Goal: Task Accomplishment & Management: Manage account settings

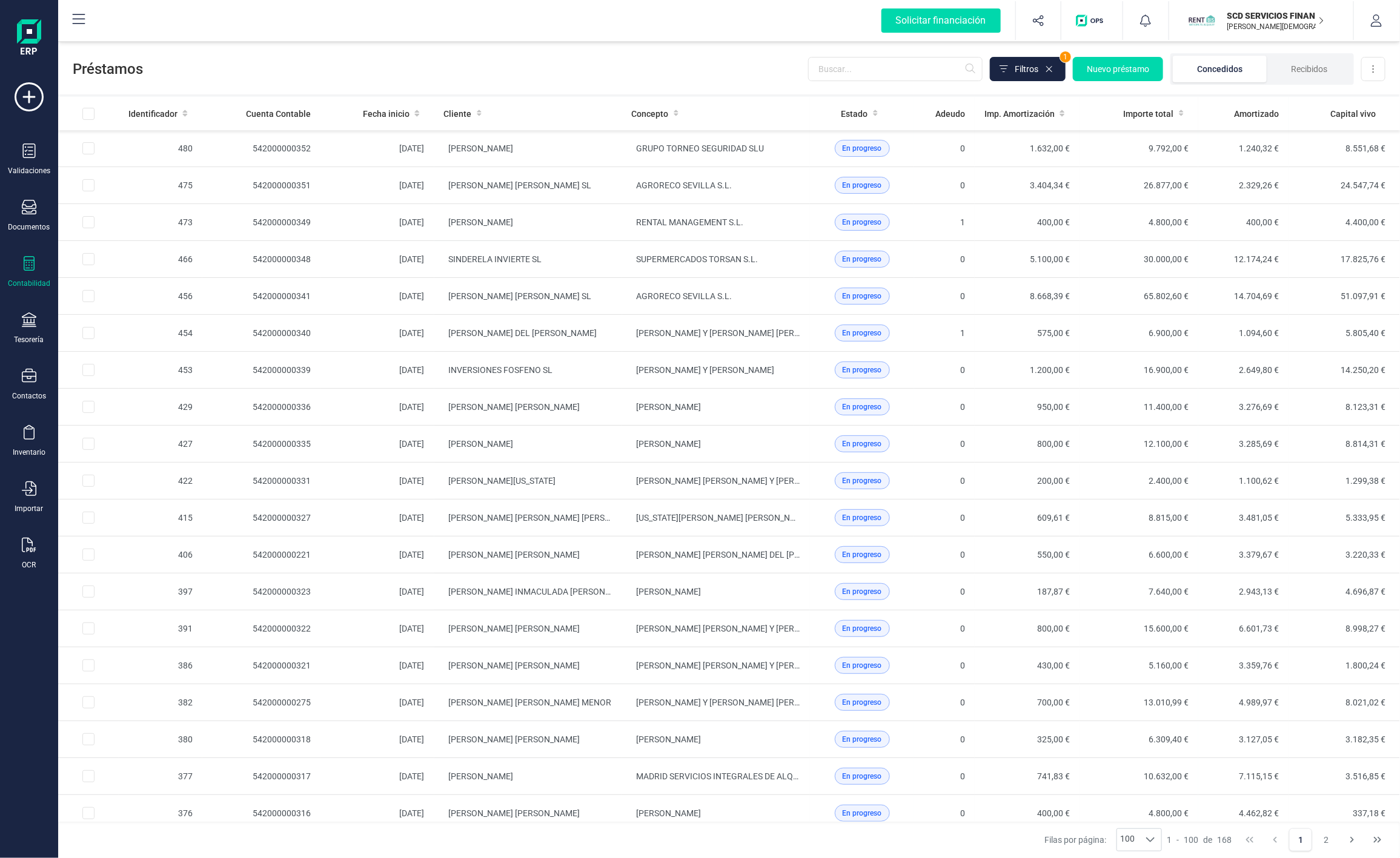
click at [1054, 68] on span at bounding box center [1048, 69] width 12 height 12
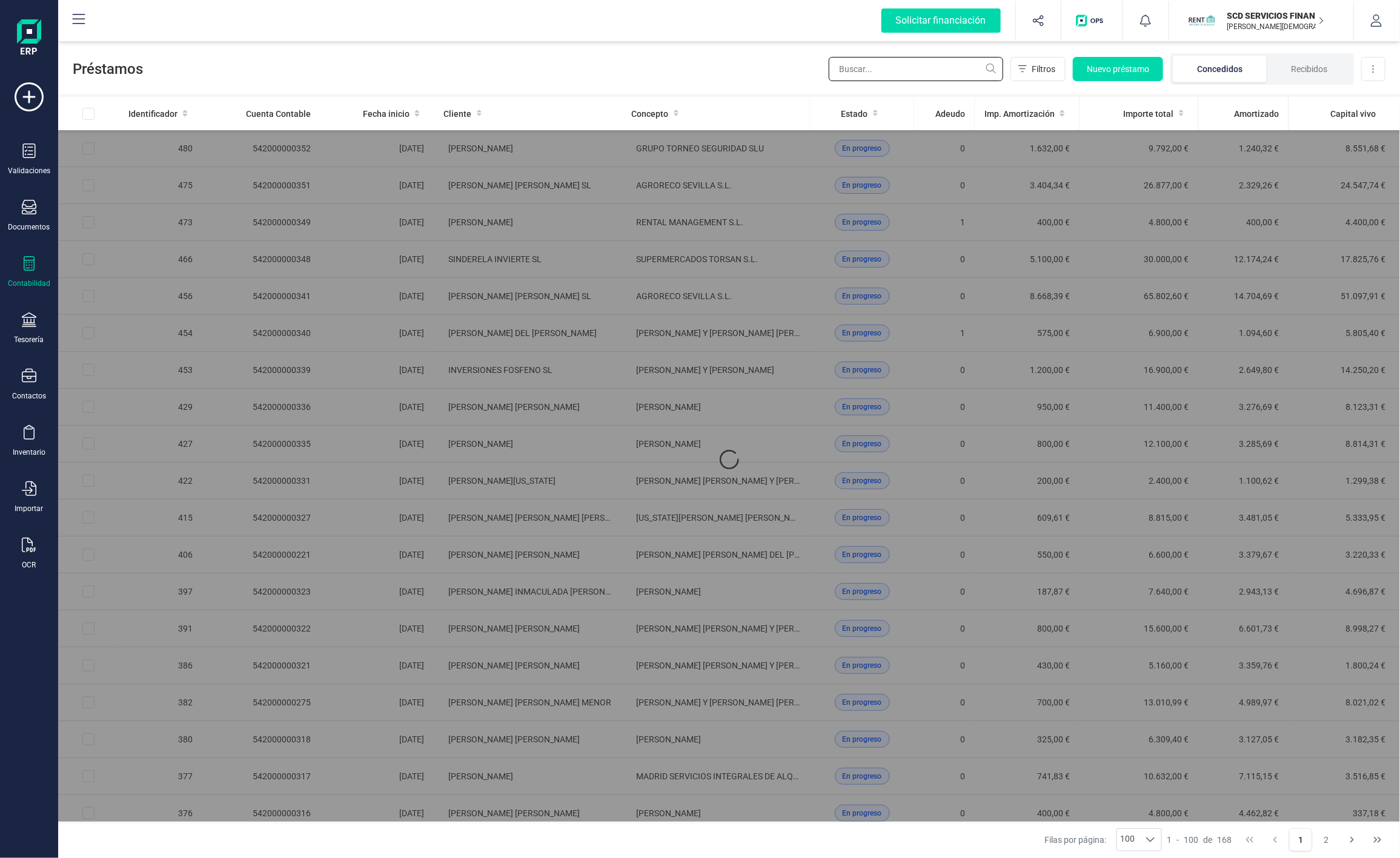
click at [929, 68] on input "text" at bounding box center [916, 69] width 174 height 24
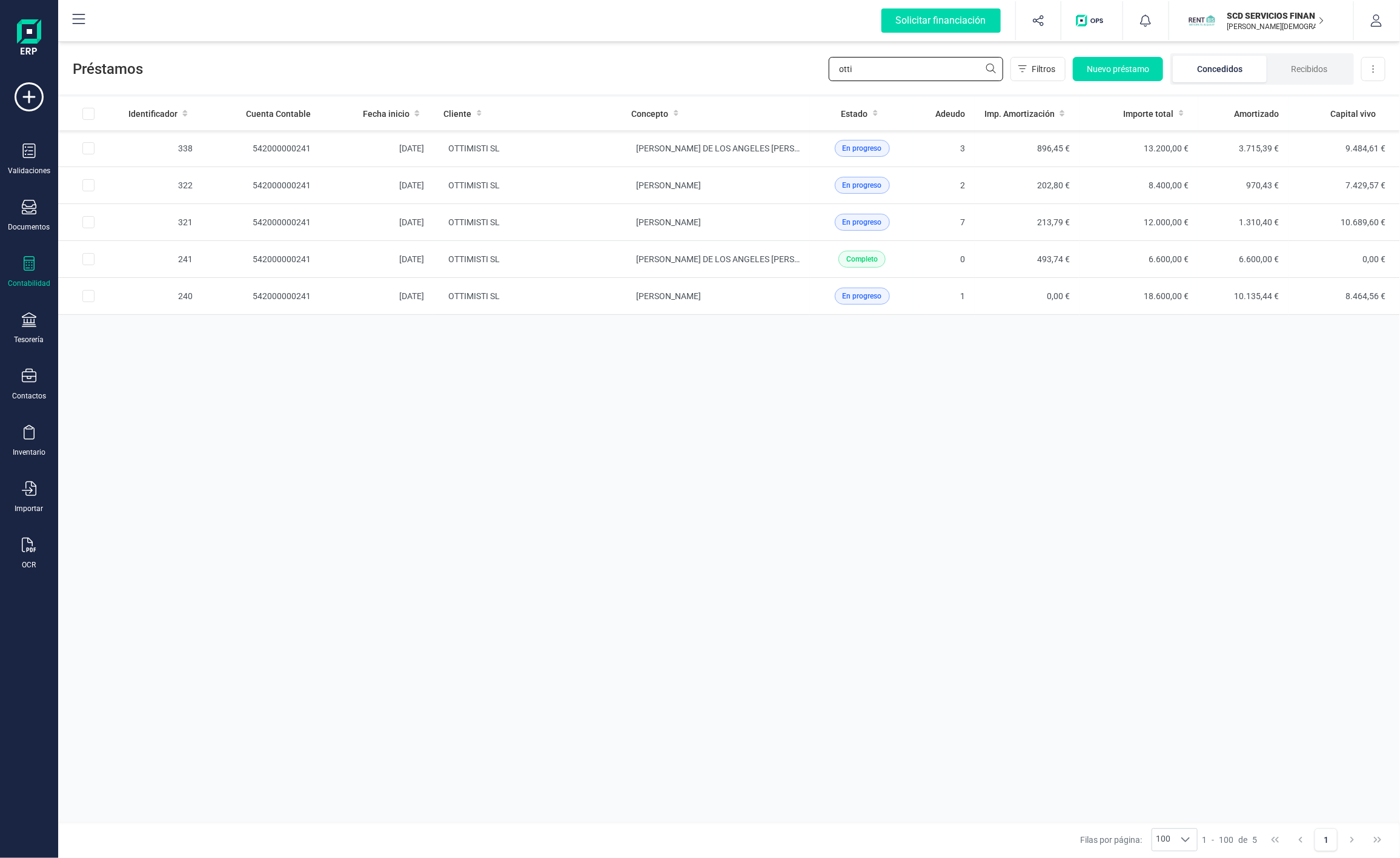
type input "otti"
click at [746, 97] on div "Préstamos otti Filtros Nuevo préstamo Concedidos Recibidos Descargar Excel Iden…" at bounding box center [729, 448] width 1342 height 819
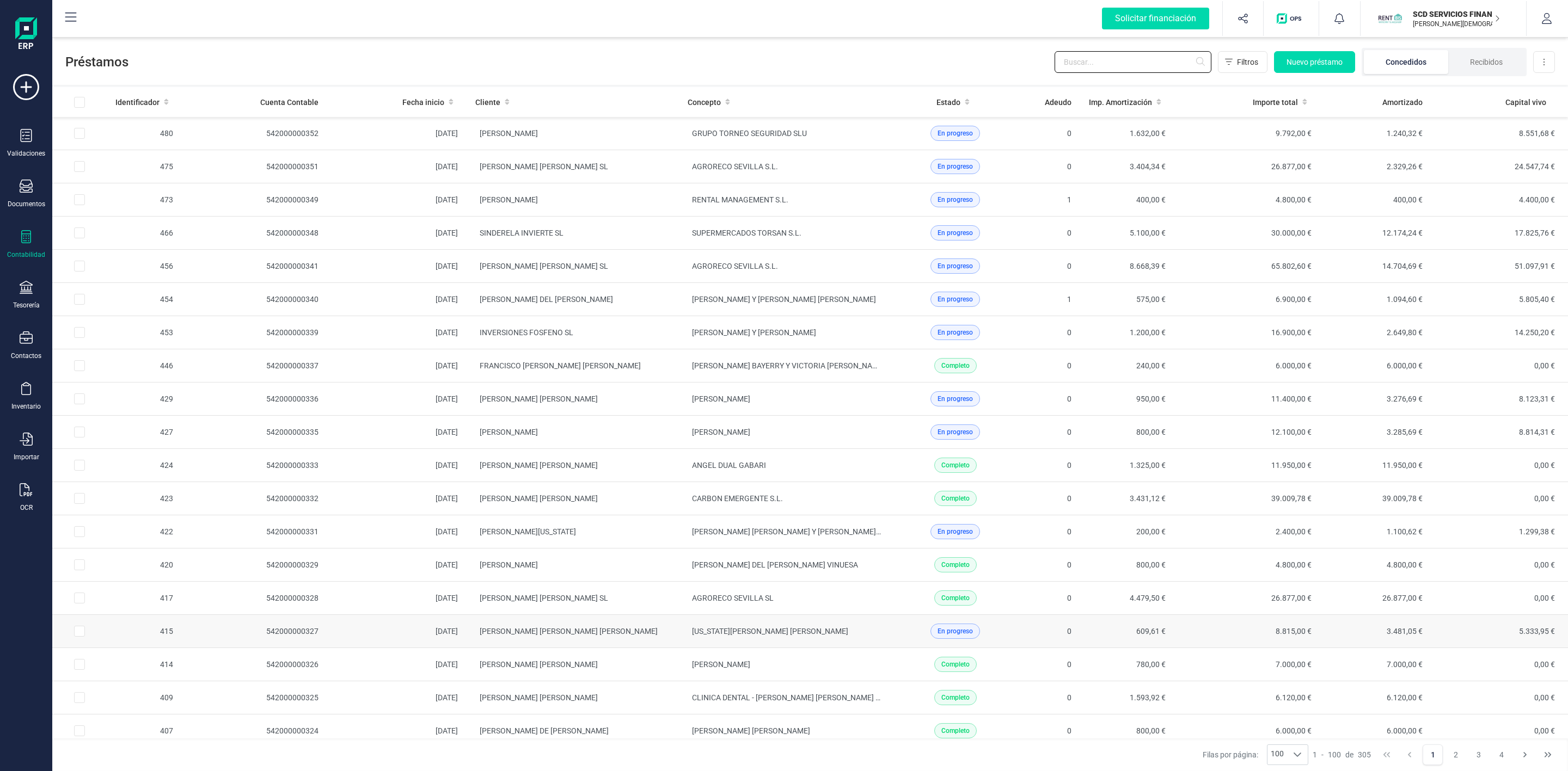
scroll to position [245, 0]
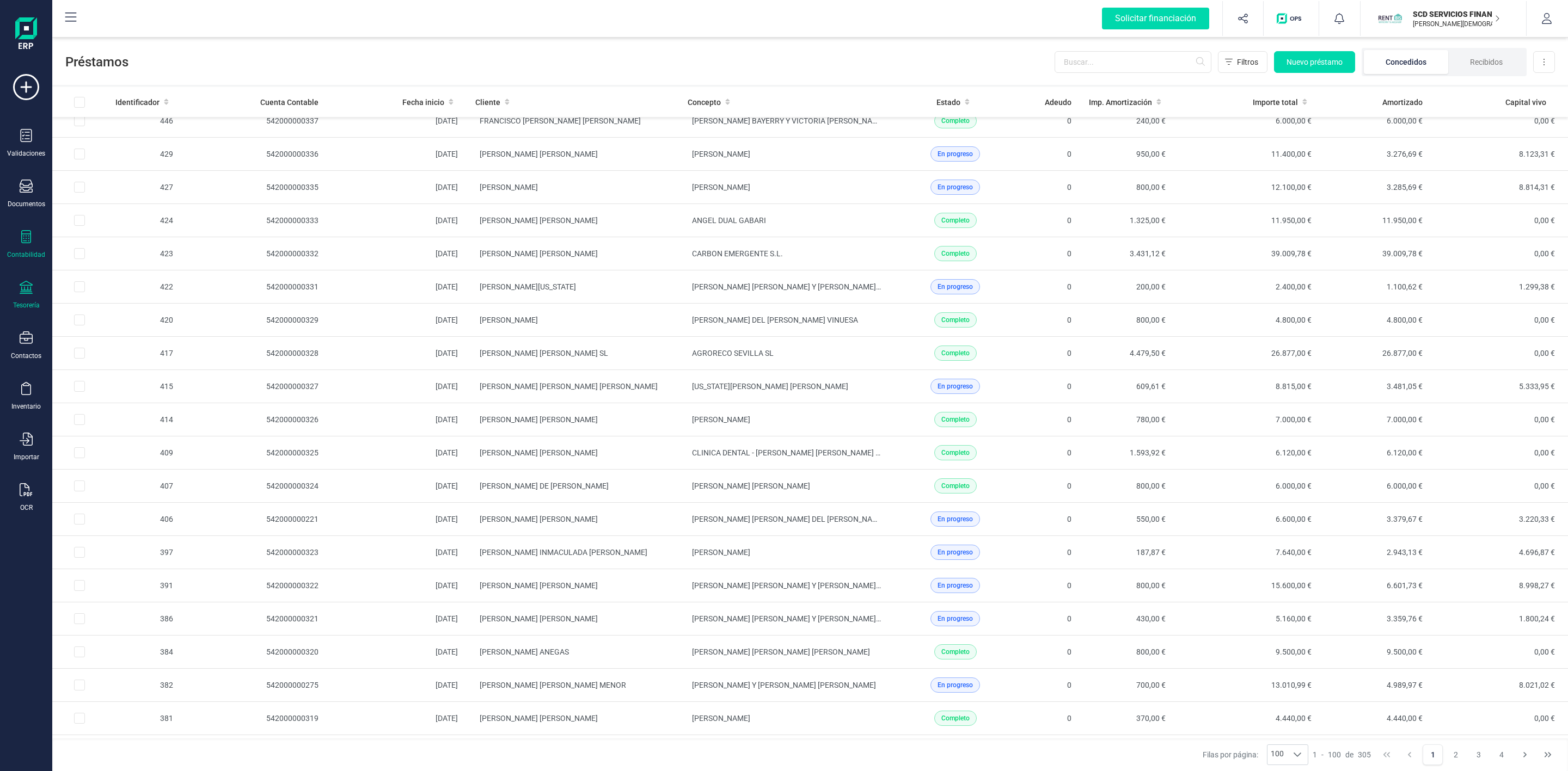
click at [26, 288] on icon at bounding box center [26, 288] width 13 height 13
click at [134, 183] on span "Cuentas bancarias" at bounding box center [133, 186] width 96 height 13
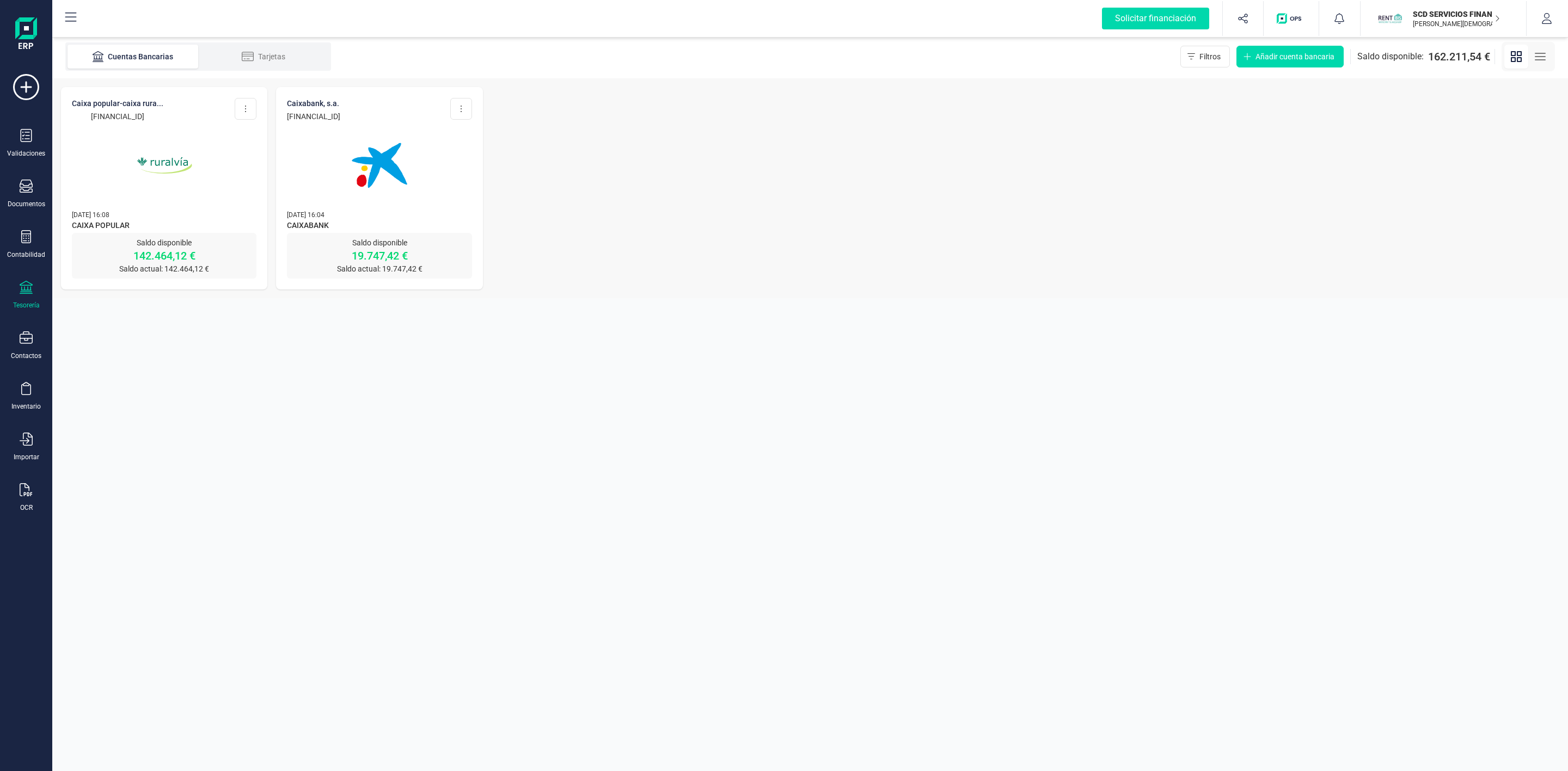
click at [150, 193] on img at bounding box center [165, 165] width 91 height 91
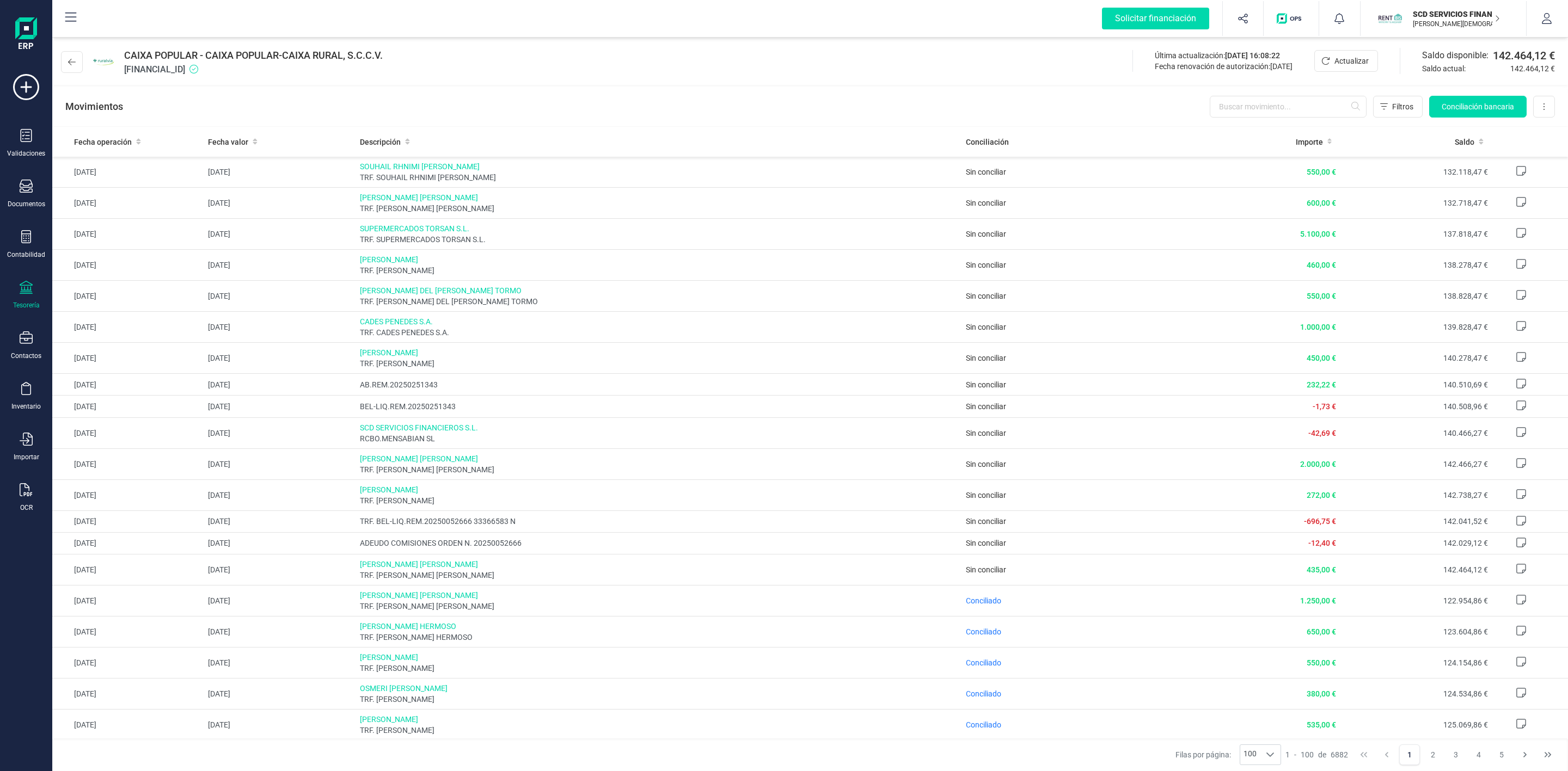
click at [34, 288] on div "Tesorería" at bounding box center [26, 296] width 43 height 29
click at [128, 255] on span "Remesas" at bounding box center [115, 257] width 59 height 13
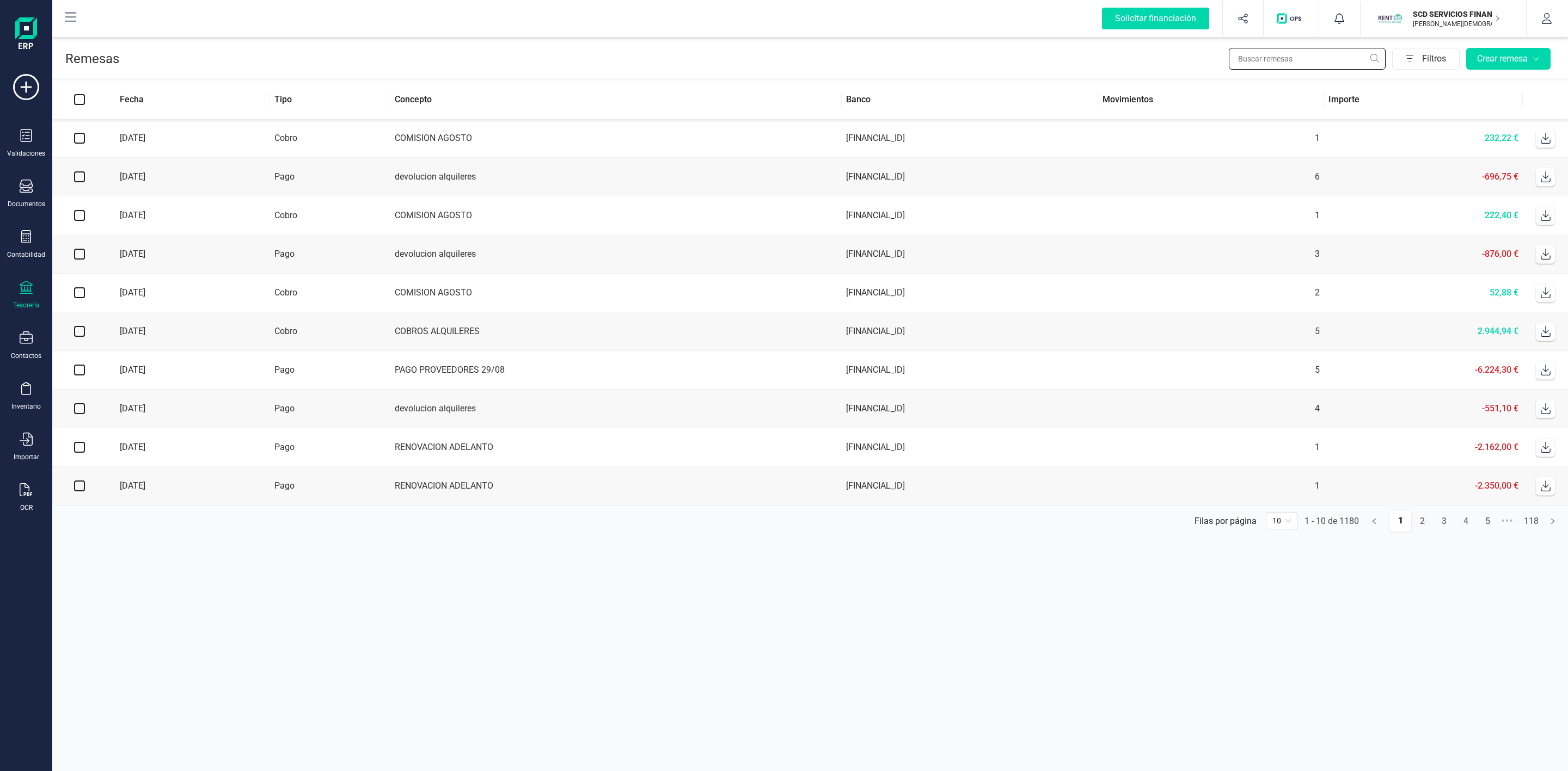
click at [1258, 56] on input "text" at bounding box center [1307, 59] width 157 height 22
drag, startPoint x: 20, startPoint y: 242, endPoint x: 35, endPoint y: 262, distance: 25.0
click at [20, 242] on icon at bounding box center [26, 237] width 13 height 13
click at [91, 283] on span "Préstamos" at bounding box center [117, 279] width 65 height 13
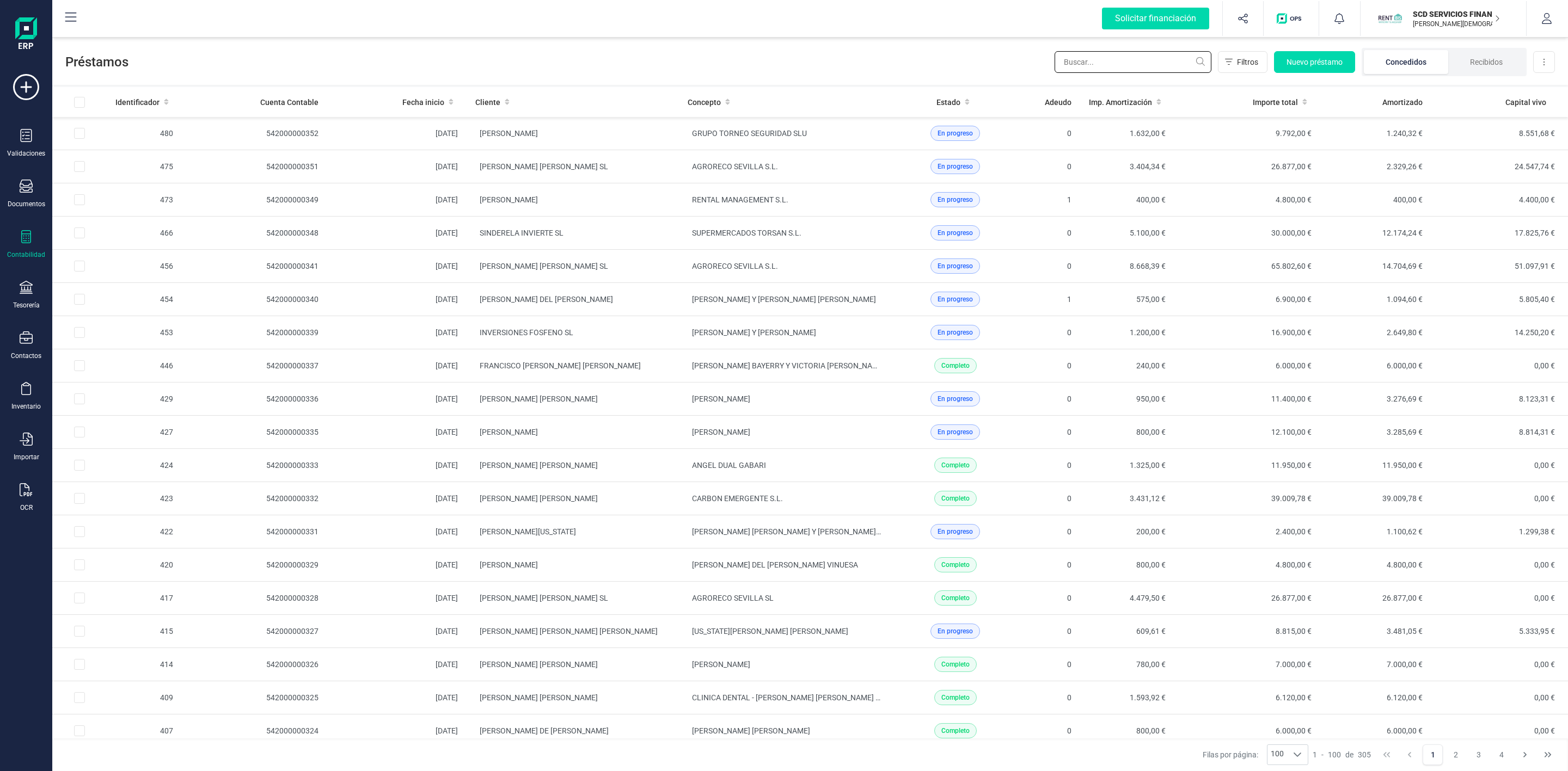
click at [1105, 59] on input "text" at bounding box center [1133, 62] width 157 height 22
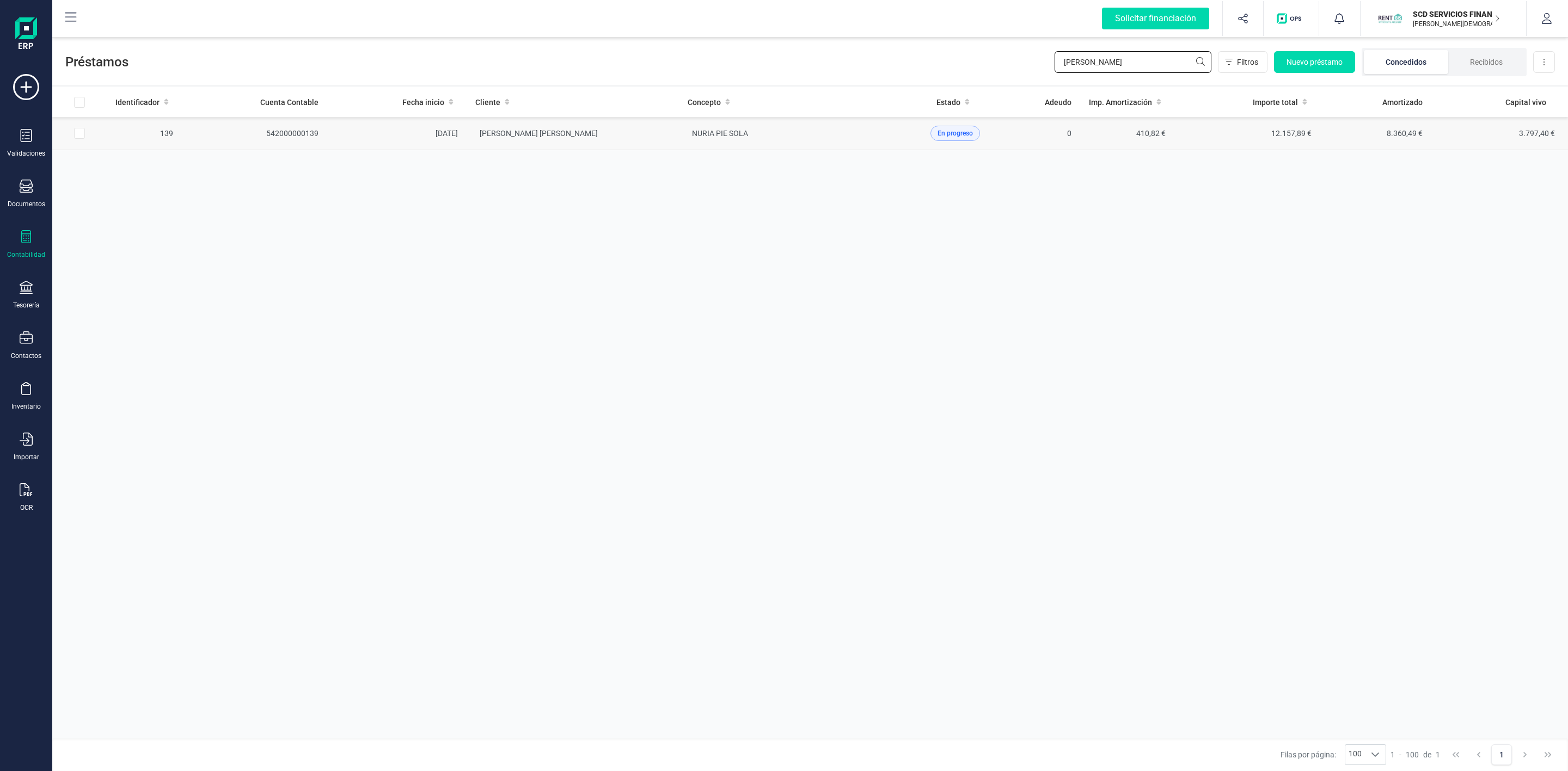
type input "[PERSON_NAME]"
click at [662, 134] on td "[PERSON_NAME] [PERSON_NAME]" at bounding box center [573, 133] width 212 height 33
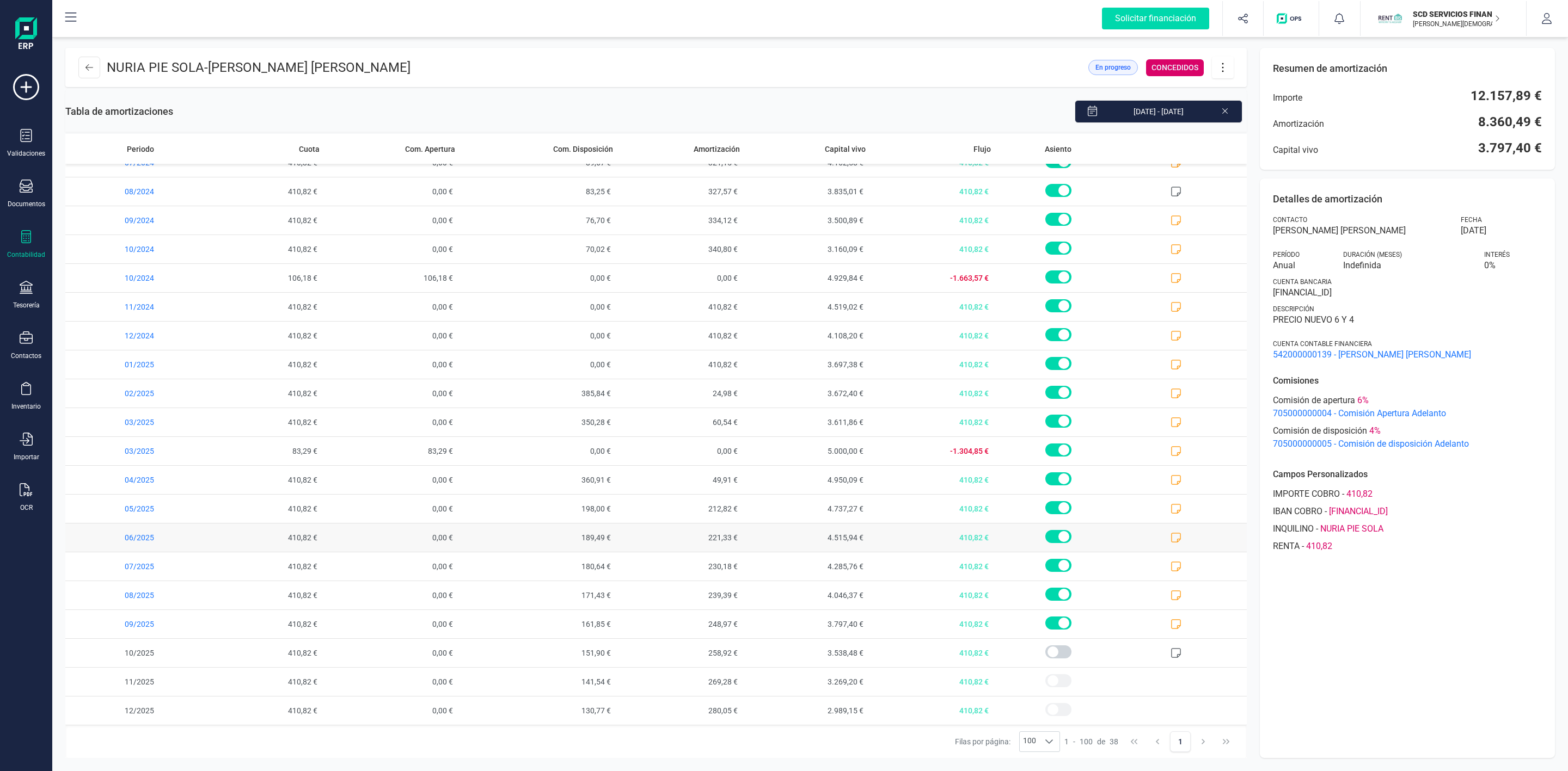
scroll to position [544, 0]
click at [1232, 67] on icon at bounding box center [1223, 67] width 21 height 12
click at [1245, 93] on link "Editar préstamo" at bounding box center [1277, 100] width 130 height 22
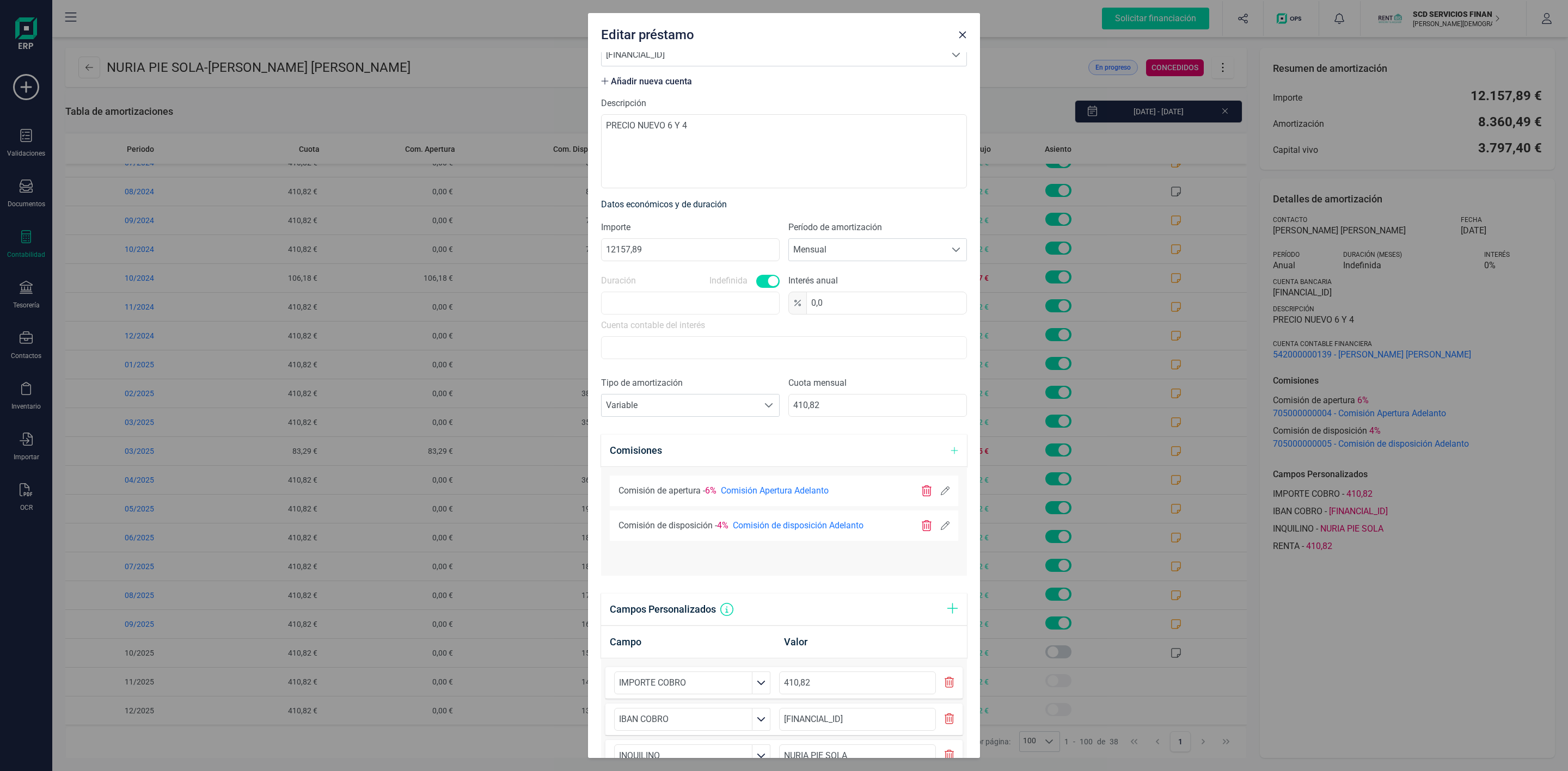
scroll to position [271, 0]
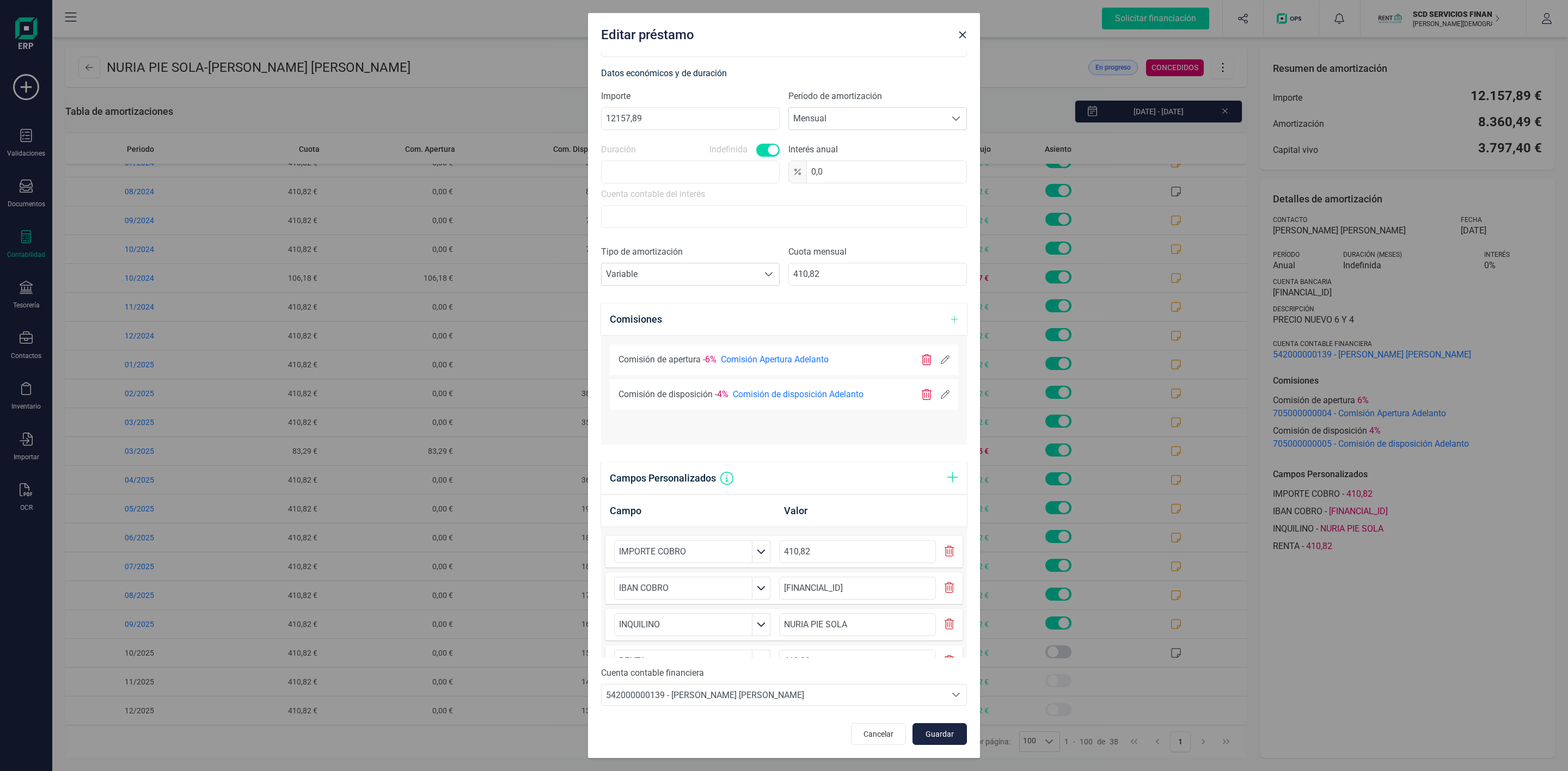
click at [941, 397] on icon at bounding box center [945, 395] width 9 height 9
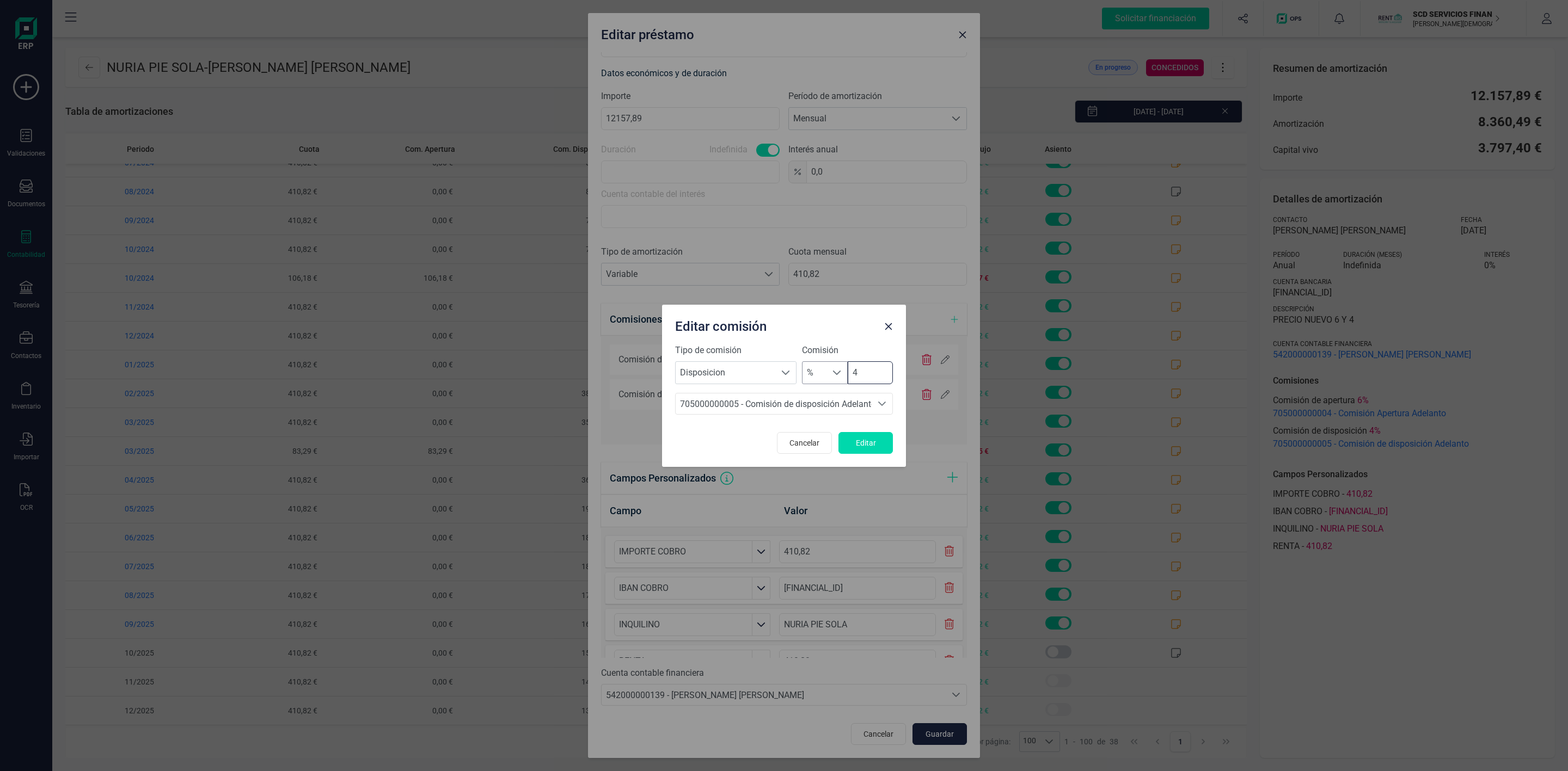
drag, startPoint x: 868, startPoint y: 373, endPoint x: 829, endPoint y: 376, distance: 39.1
click at [830, 376] on div "% % 4" at bounding box center [847, 373] width 91 height 23
type input "0"
click at [861, 444] on span "Editar" at bounding box center [866, 443] width 30 height 11
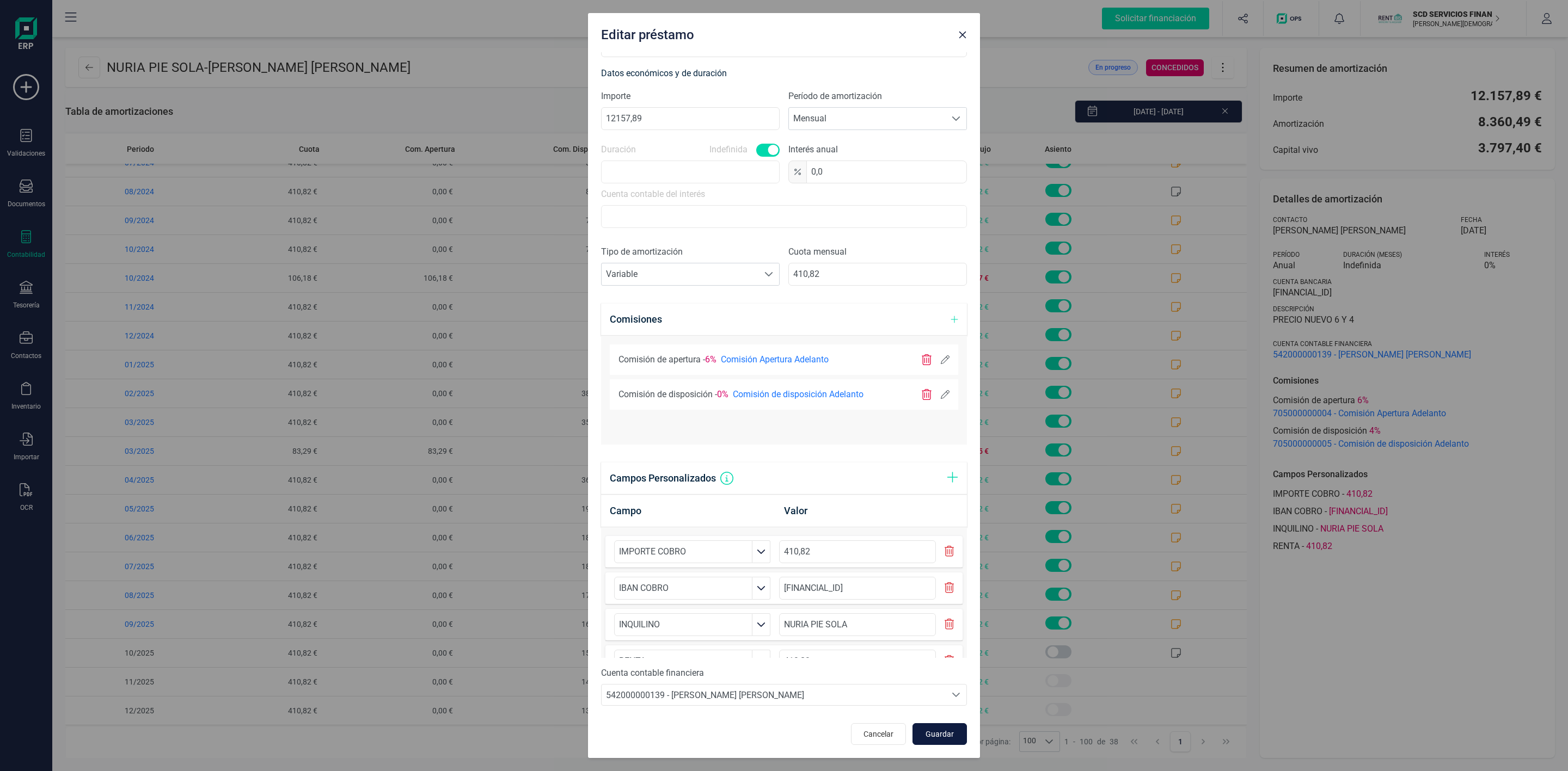
click at [937, 740] on span "Guardar" at bounding box center [939, 734] width 30 height 11
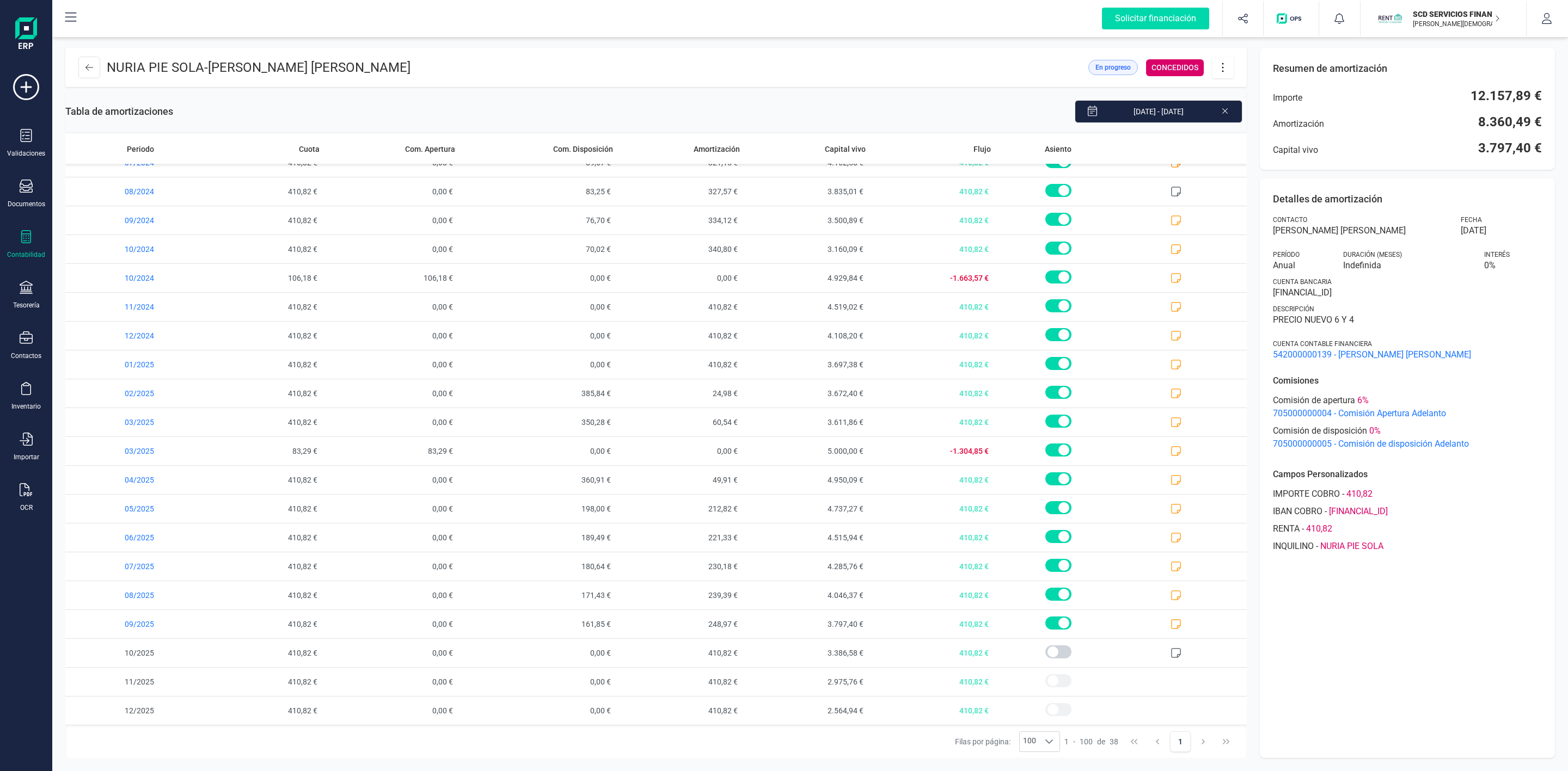
click at [1217, 72] on icon at bounding box center [1223, 67] width 21 height 12
drag, startPoint x: 1246, startPoint y: 97, endPoint x: 1246, endPoint y: 121, distance: 24.0
click at [1246, 97] on span "Editar préstamo" at bounding box center [1284, 100] width 100 height 9
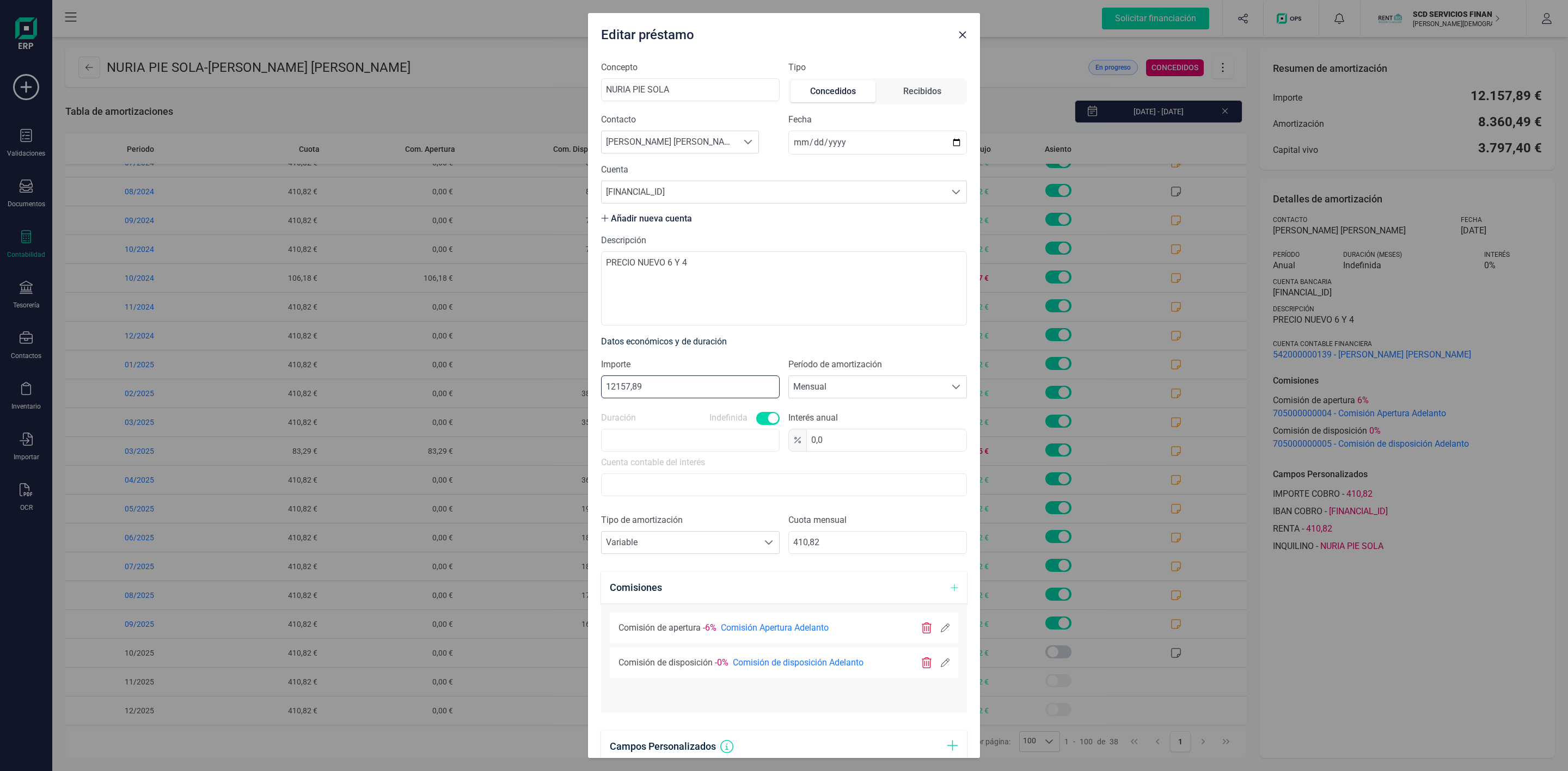
drag, startPoint x: 471, startPoint y: 383, endPoint x: 430, endPoint y: 357, distance: 48.5
click at [465, 381] on div "Editar préstamo Concepto NURIA PIE SOLA Tipo Concedidos Recibidos Contacto Busc…" at bounding box center [784, 386] width 1568 height 771
click at [662, 388] on input "13290,40" at bounding box center [690, 387] width 178 height 23
type input "13290,49"
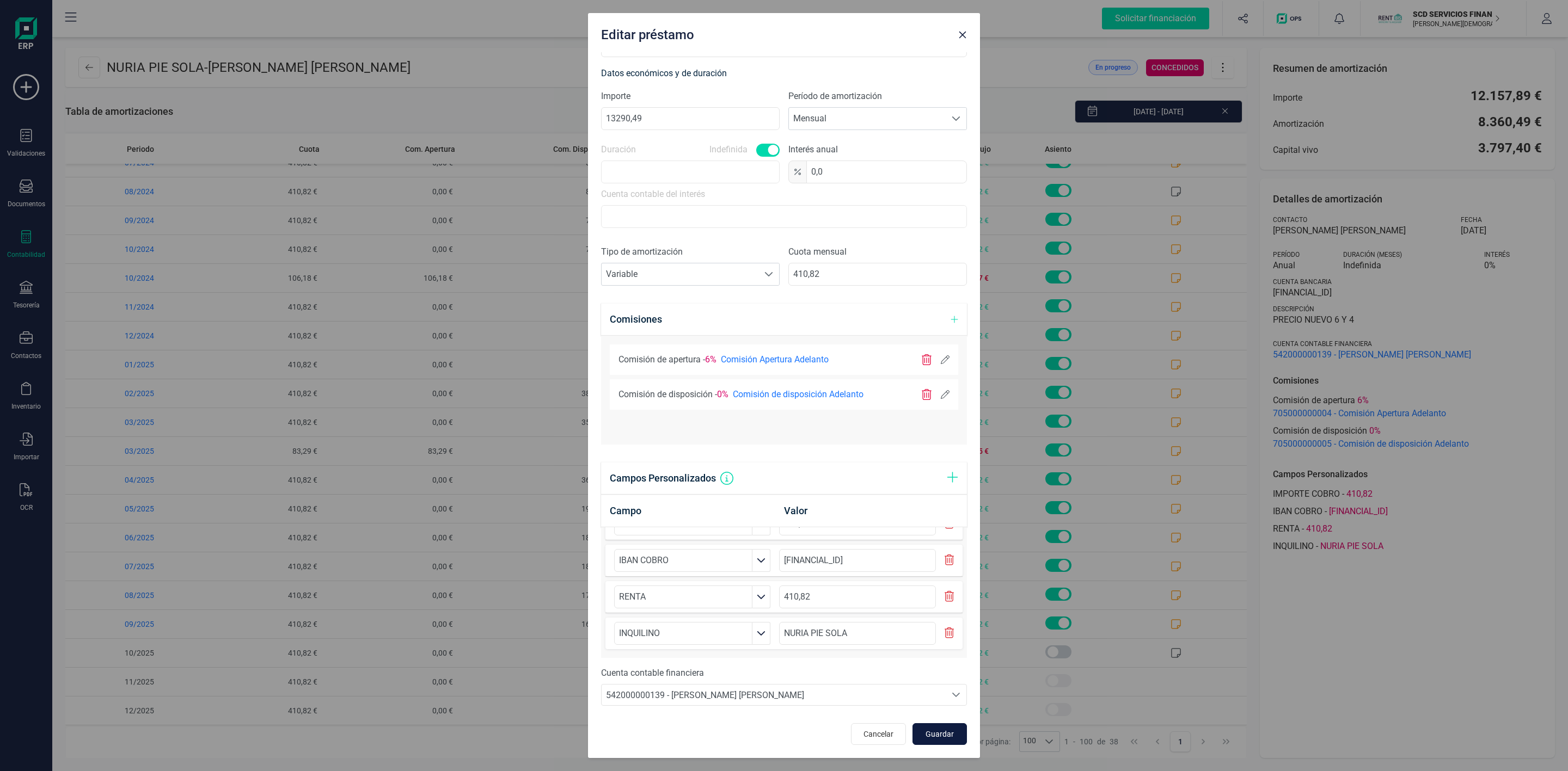
click at [913, 733] on button "Guardar" at bounding box center [939, 734] width 54 height 22
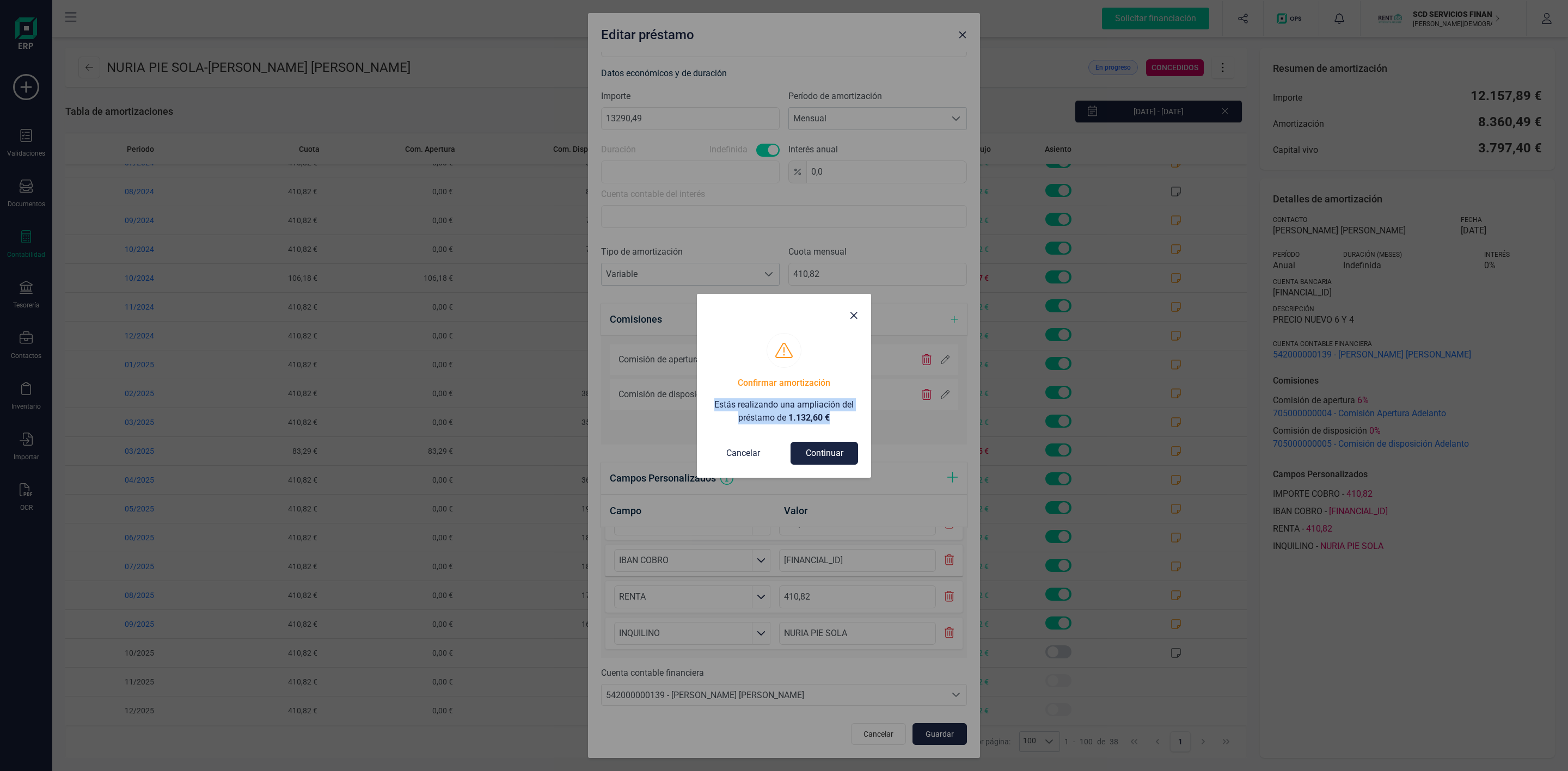
drag, startPoint x: 775, startPoint y: 426, endPoint x: 702, endPoint y: 401, distance: 77.2
click at [702, 401] on div "Confirmar amortización Estás realizando una ampliación del préstamo de 1.132,60…" at bounding box center [784, 406] width 174 height 145
copy p "Estás realizando una ampliación del préstamo de 1.132,60 €"
click at [841, 454] on button "Continuar" at bounding box center [824, 454] width 67 height 23
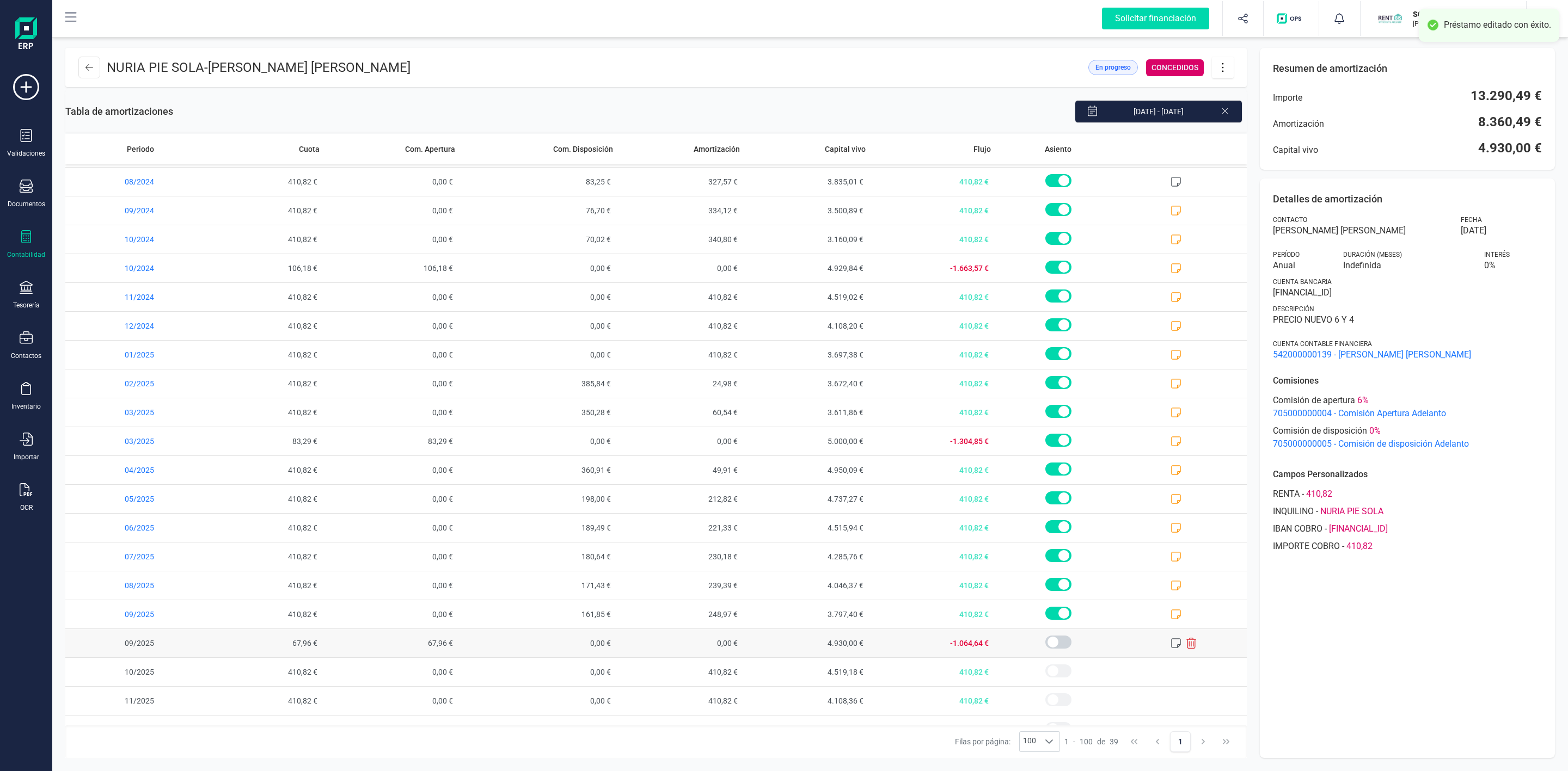
scroll to position [573, 0]
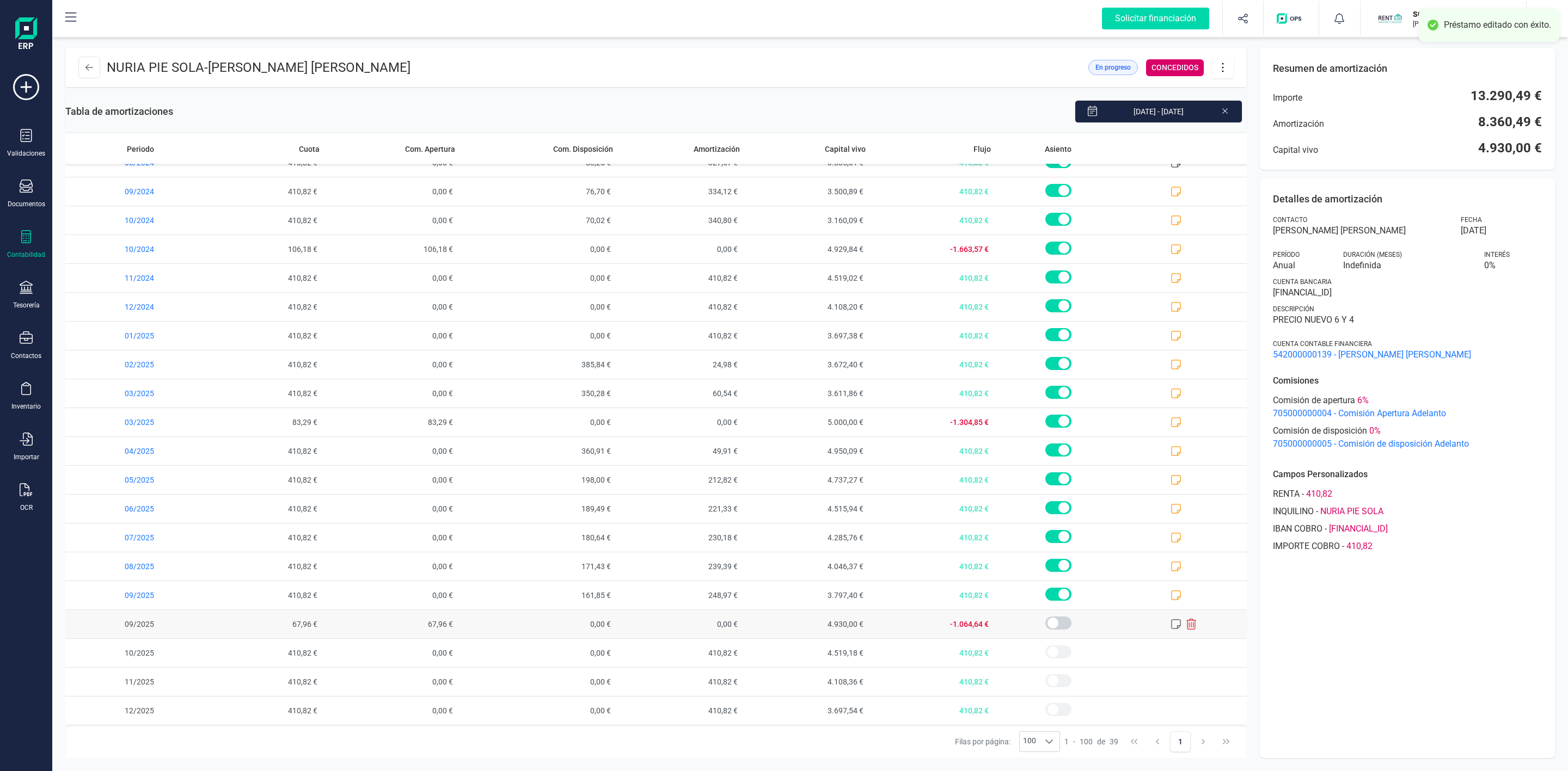
click at [1171, 622] on icon at bounding box center [1176, 624] width 11 height 11
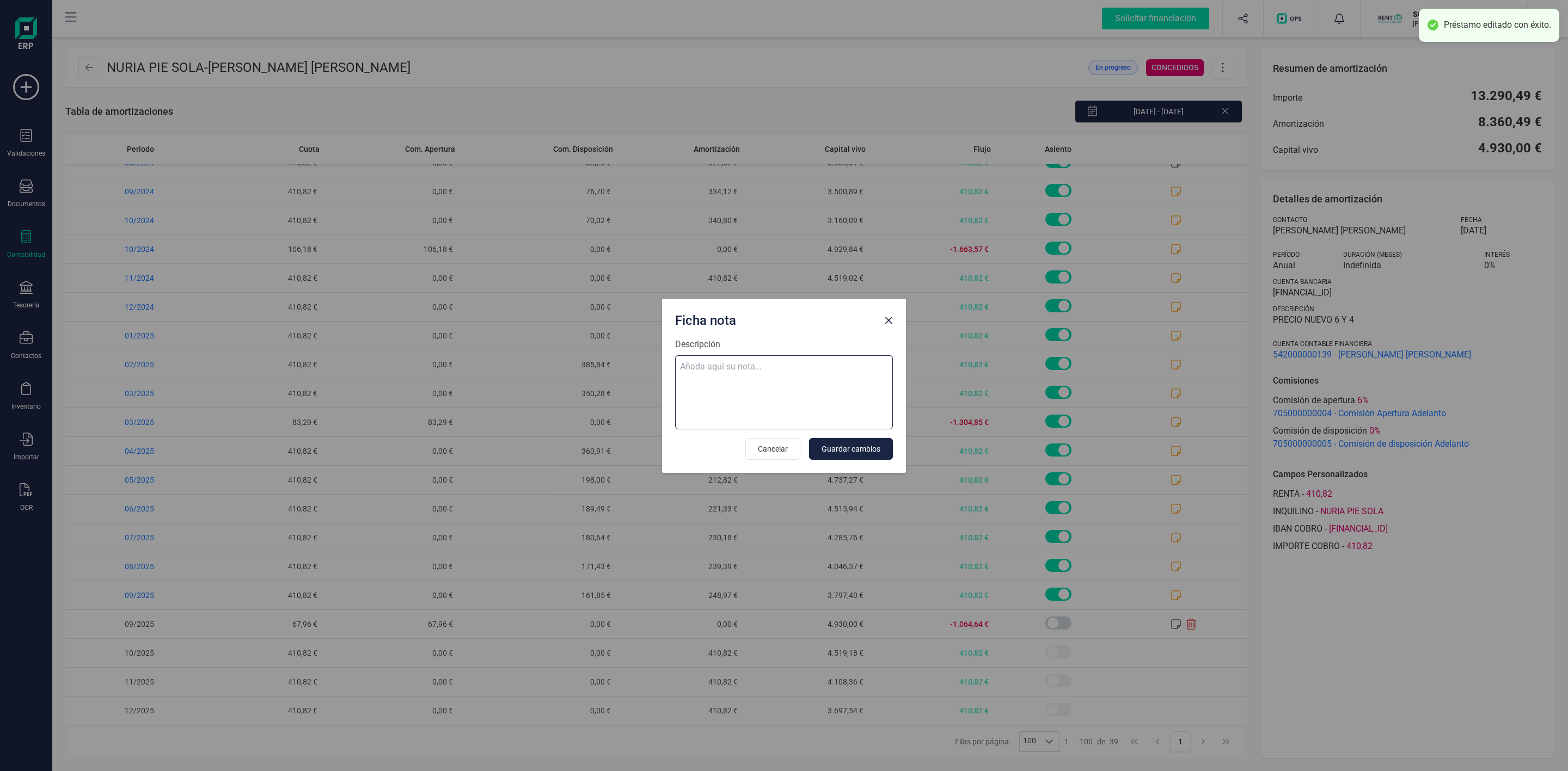
click at [763, 393] on textarea "Descripción" at bounding box center [784, 392] width 217 height 74
paste textarea "Estás realizando una ampliación del préstamo de 1.132,60 €"
drag, startPoint x: 757, startPoint y: 382, endPoint x: 668, endPoint y: 357, distance: 92.4
click at [668, 357] on div "Descripción Estás realizando una ampliación del préstamo de 1.132,60 € Cancelar…" at bounding box center [784, 405] width 244 height 135
type textarea "Estás realizando una ampliación del préstamo de 1.132,60 €"
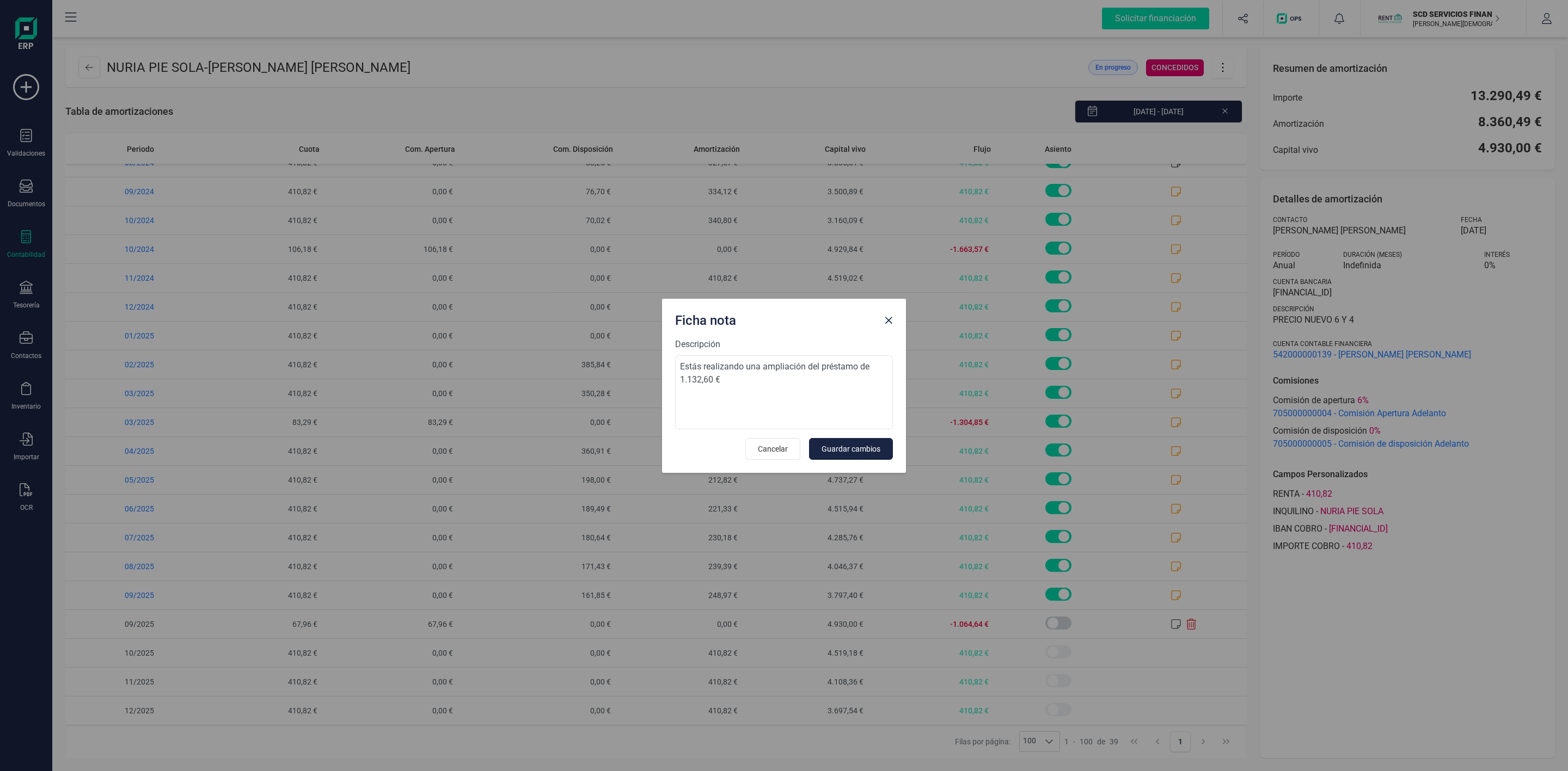
drag, startPoint x: 694, startPoint y: 370, endPoint x: 768, endPoint y: 337, distance: 81.0
click at [763, 327] on div "Ficha nota" at bounding box center [775, 318] width 209 height 22
click at [868, 447] on span "Guardar cambios" at bounding box center [850, 449] width 59 height 11
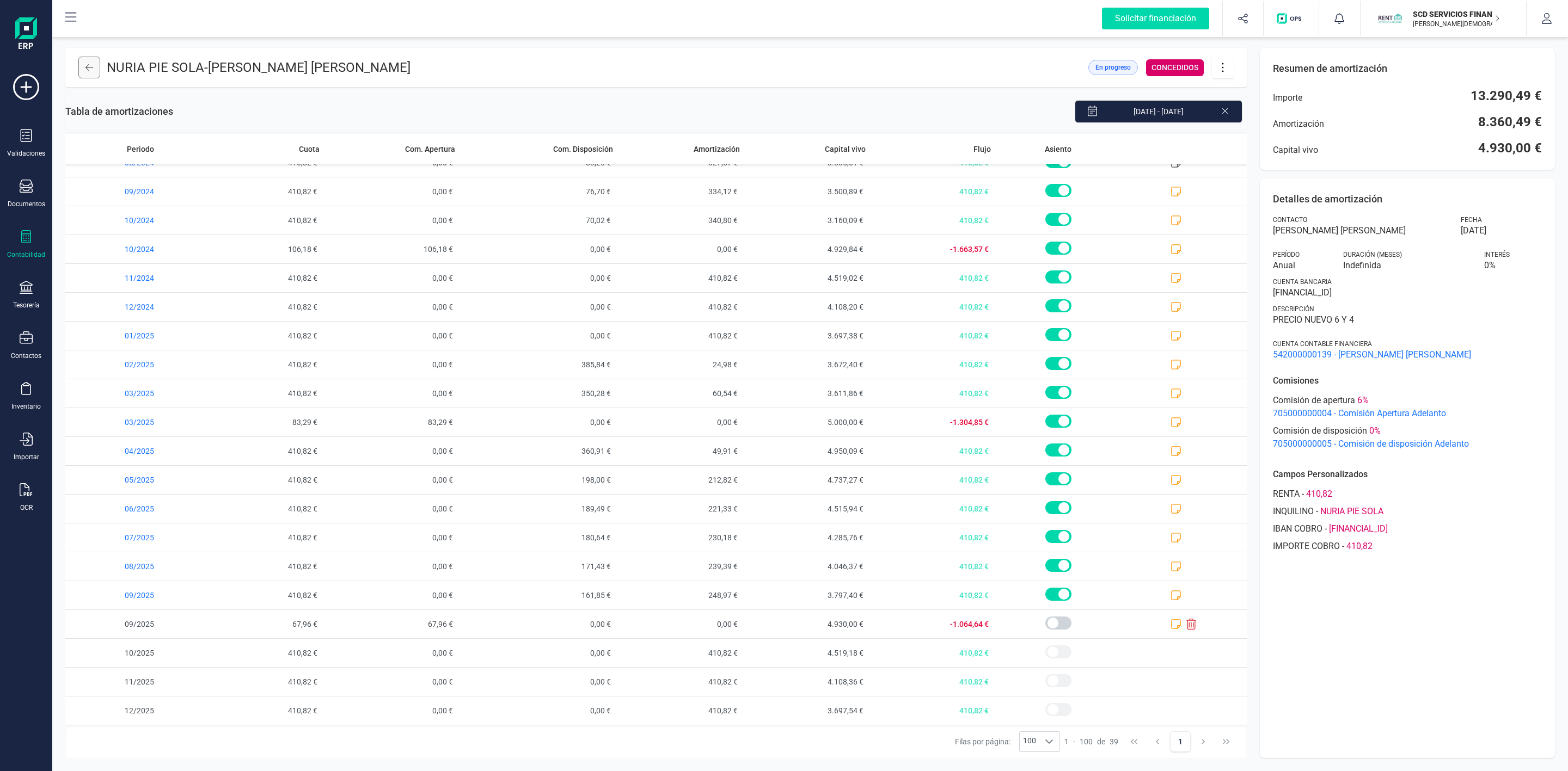
click at [92, 74] on button at bounding box center [89, 67] width 22 height 22
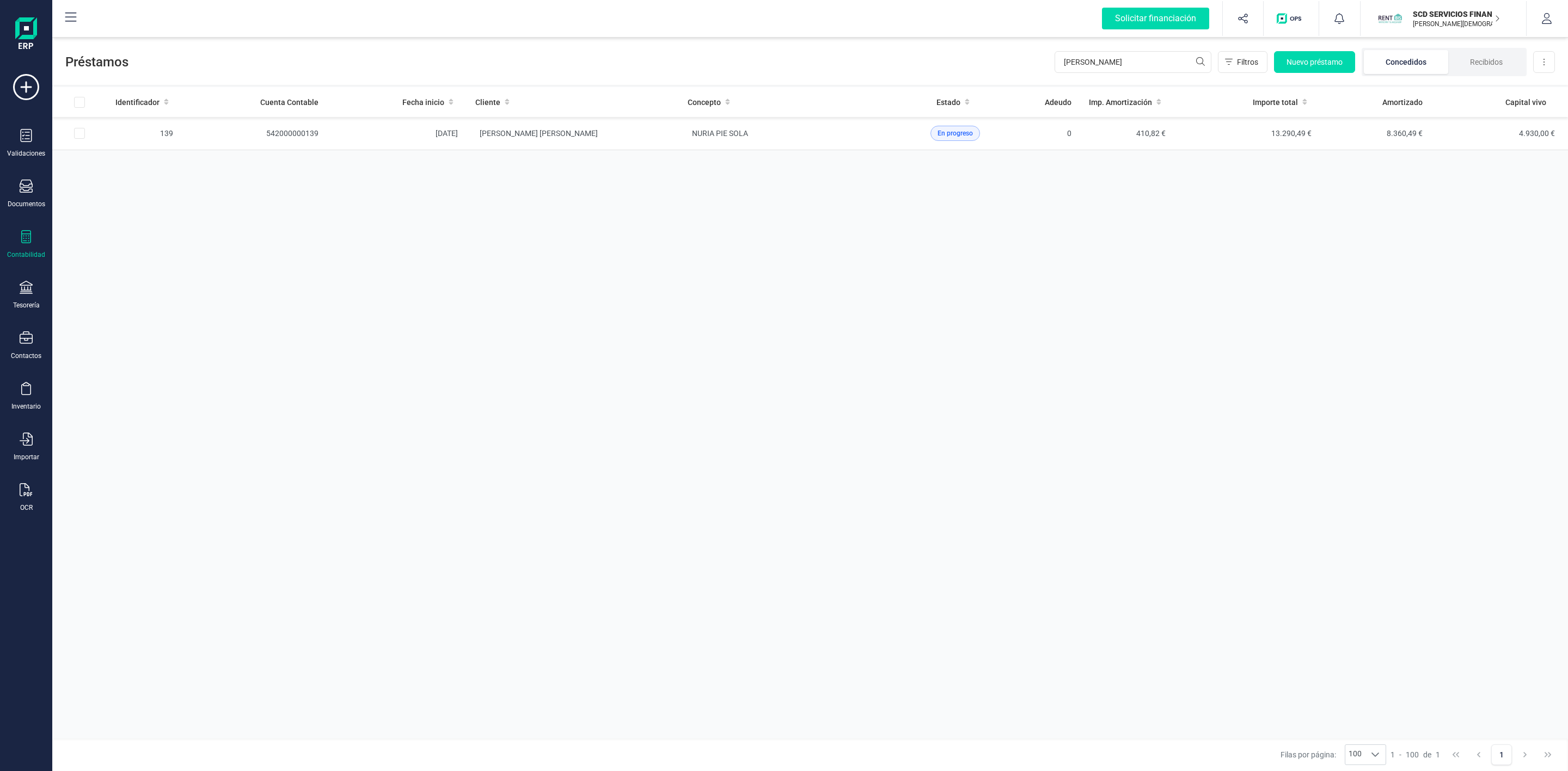
drag, startPoint x: 82, startPoint y: 136, endPoint x: 868, endPoint y: 670, distance: 950.2
click at [82, 136] on input "Row Selected ea0205df-288c-4939-be85-6673a04ccaba" at bounding box center [79, 133] width 11 height 11
checkbox input "true"
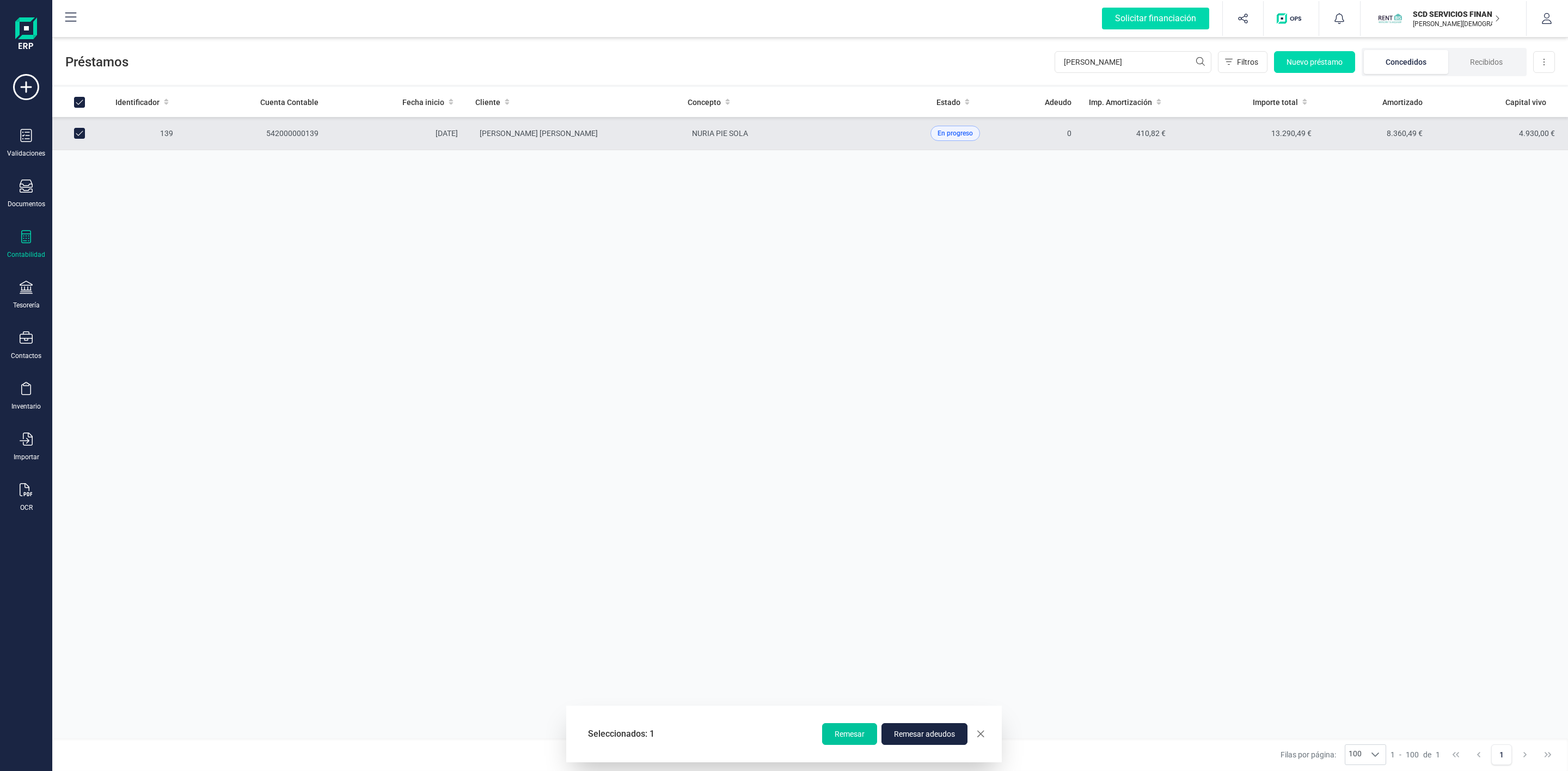
click at [864, 730] on button "Remesar" at bounding box center [850, 734] width 55 height 22
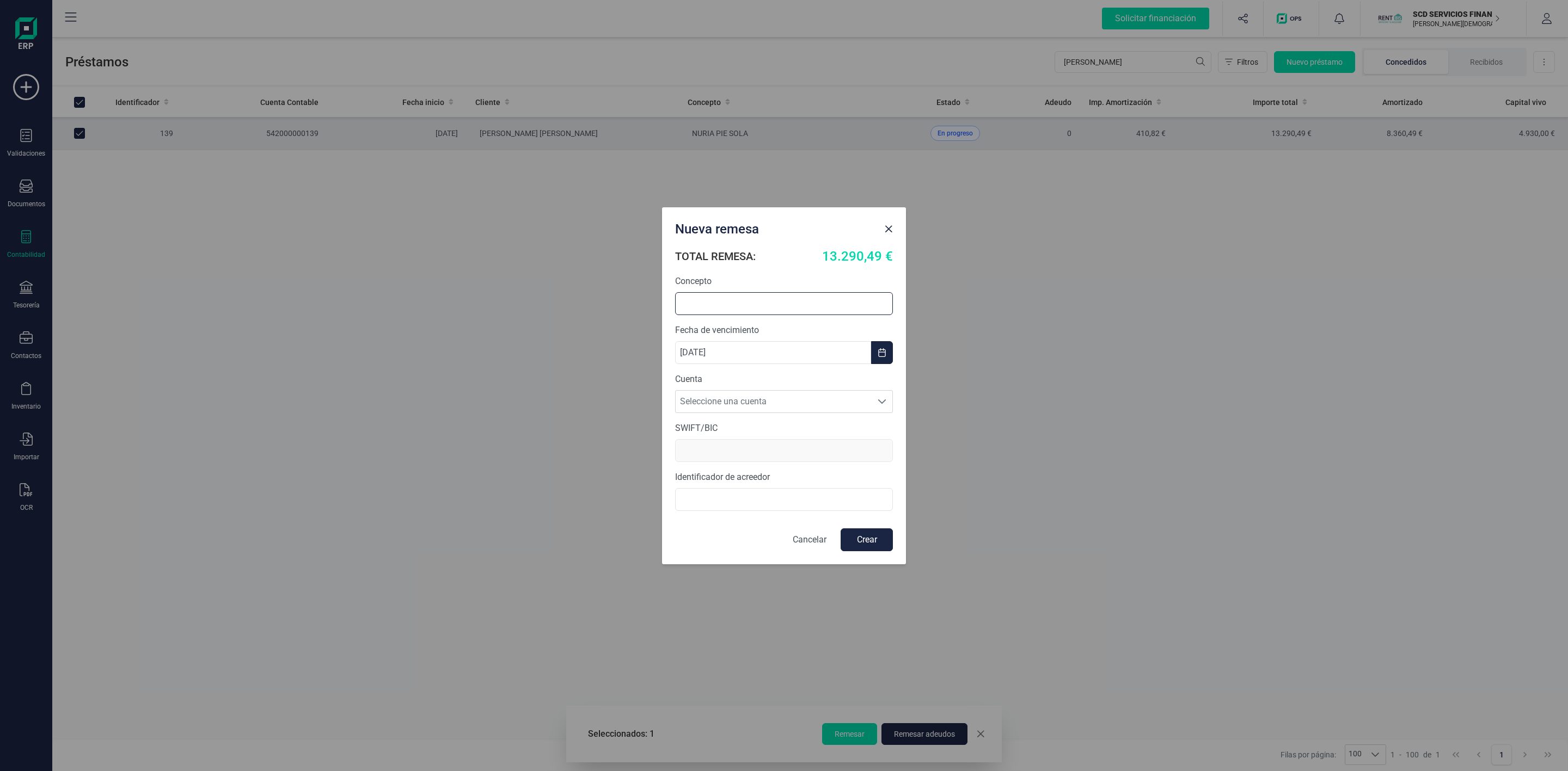
click at [725, 297] on input "text" at bounding box center [784, 304] width 217 height 23
type input "r"
type input "RENOVACION ADELANTO"
click at [778, 399] on span "Seleccione una cuenta" at bounding box center [773, 401] width 196 height 22
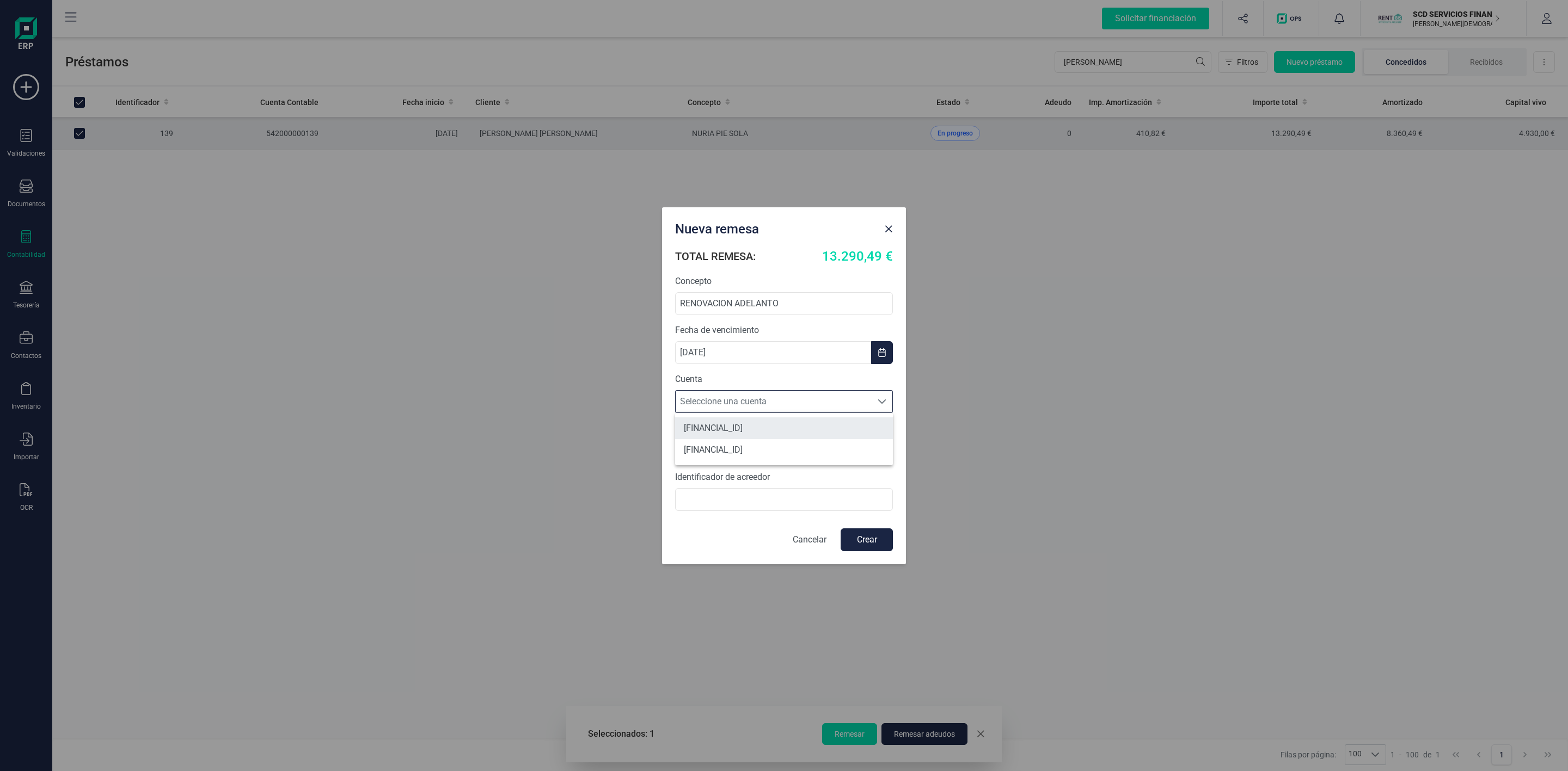
click at [784, 427] on li "[FINANCIAL_ID]" at bounding box center [784, 428] width 217 height 22
type input "[SWIFT_CODE]"
type input "B72840242"
drag, startPoint x: 748, startPoint y: 504, endPoint x: 673, endPoint y: 499, distance: 75.2
click at [673, 499] on div "TOTAL REMESA: 13.290,49 € Concepto RENOVACION ADELANTO Fecha de vencimiento [DA…" at bounding box center [784, 405] width 244 height 318
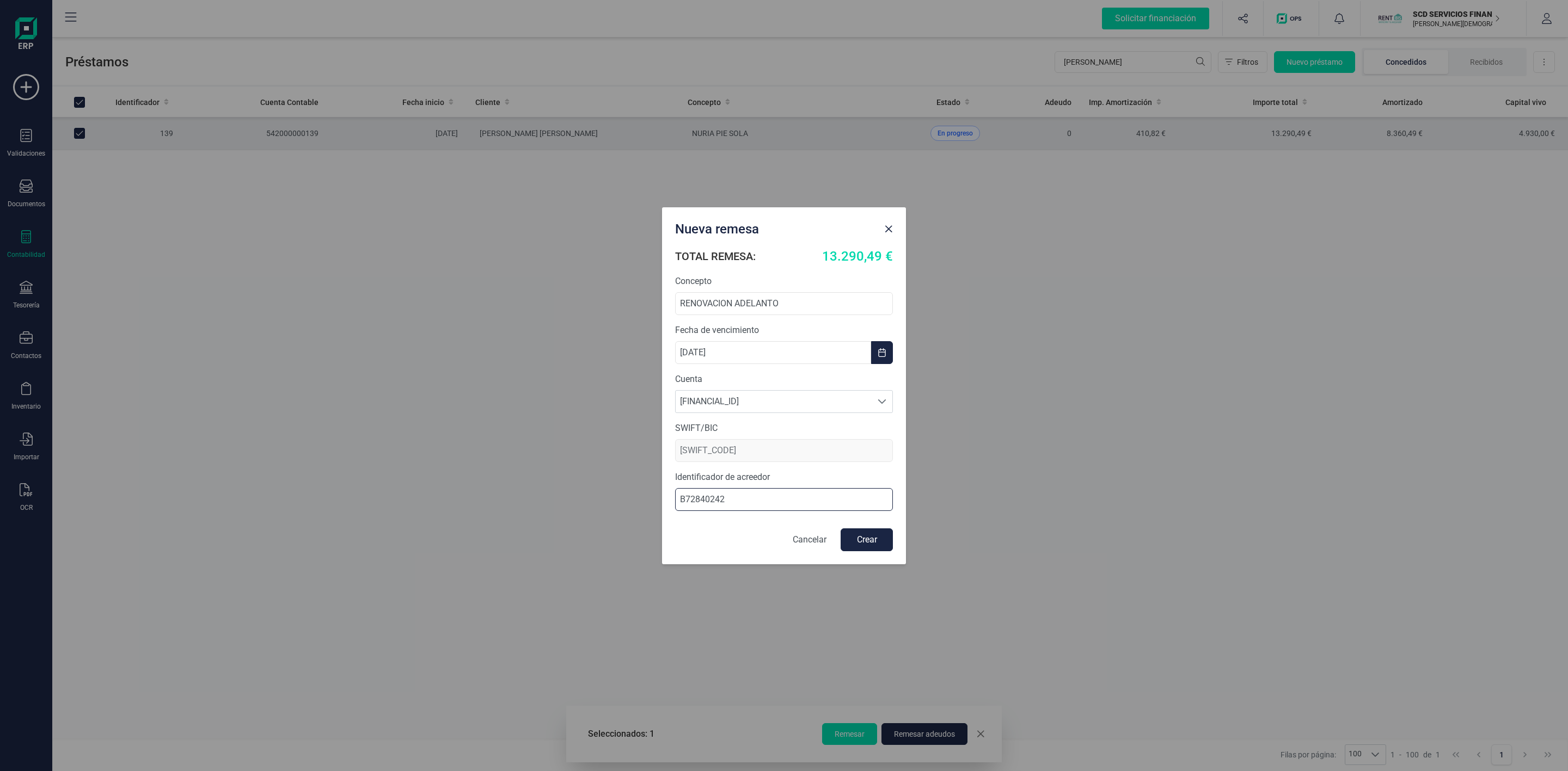
click at [796, 511] on input "B72840242" at bounding box center [784, 500] width 217 height 23
click at [865, 546] on button "Crear" at bounding box center [867, 540] width 52 height 23
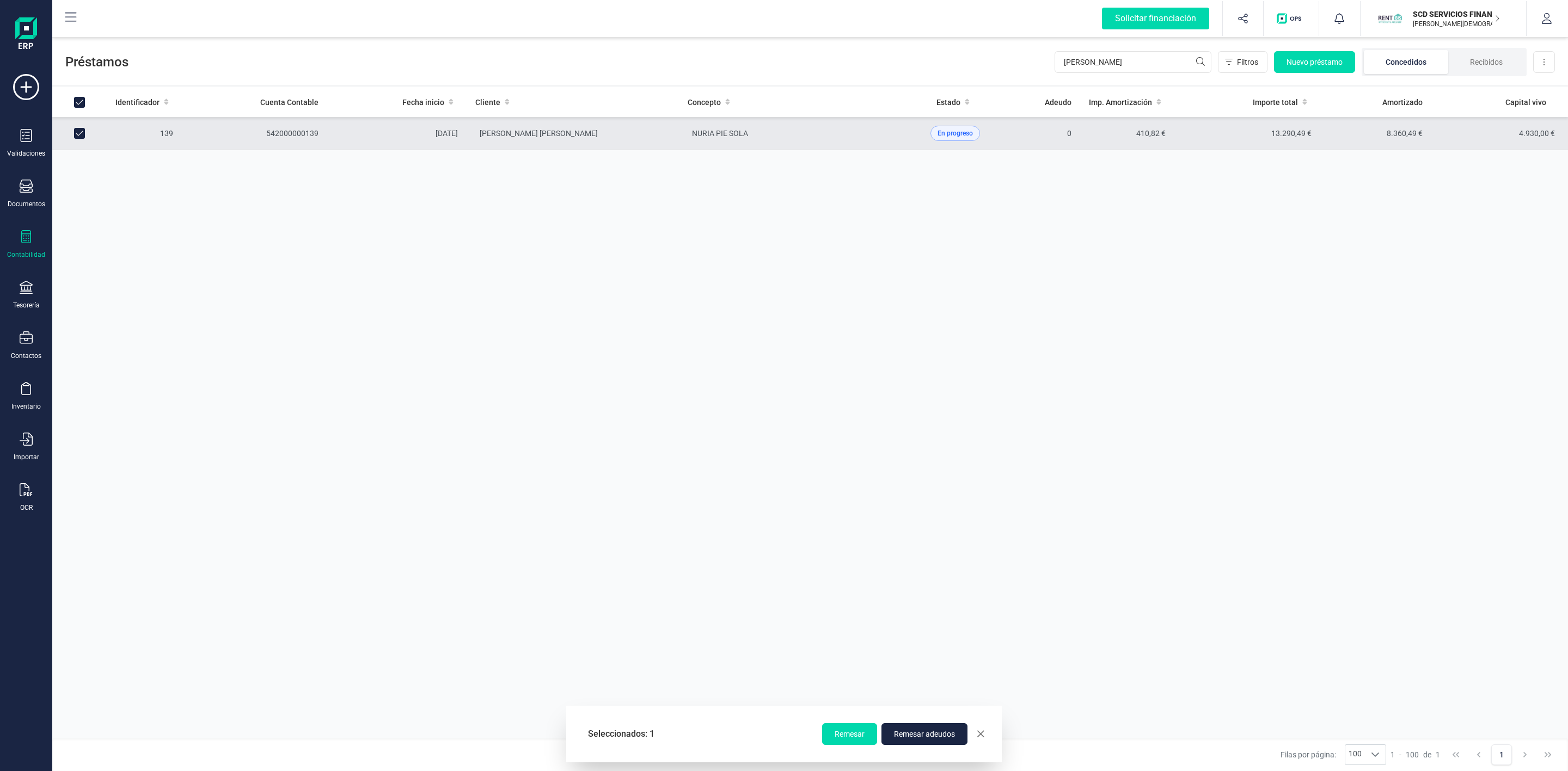
checkbox input "false"
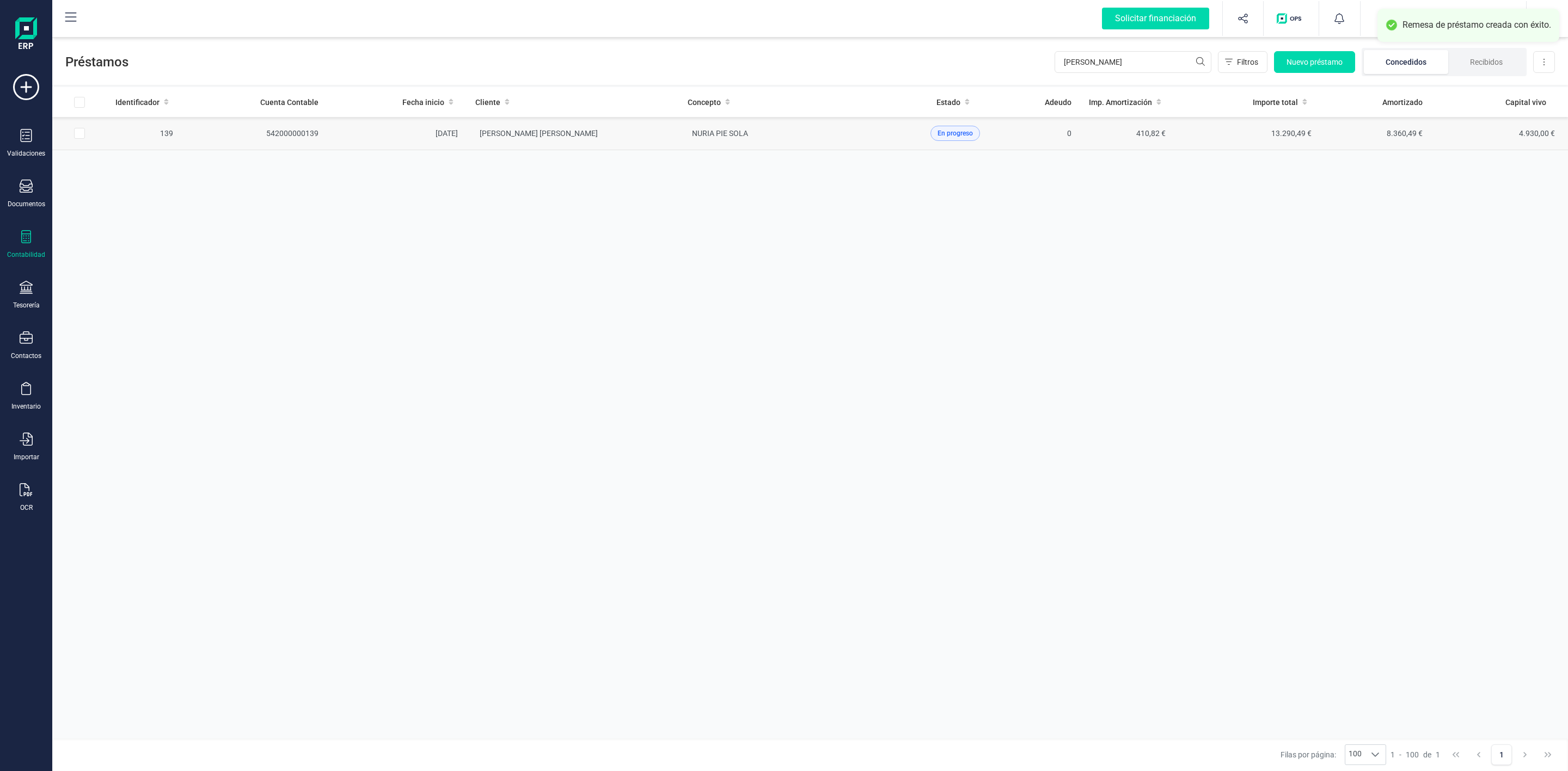
click at [649, 137] on td "[PERSON_NAME] [PERSON_NAME]" at bounding box center [573, 133] width 212 height 33
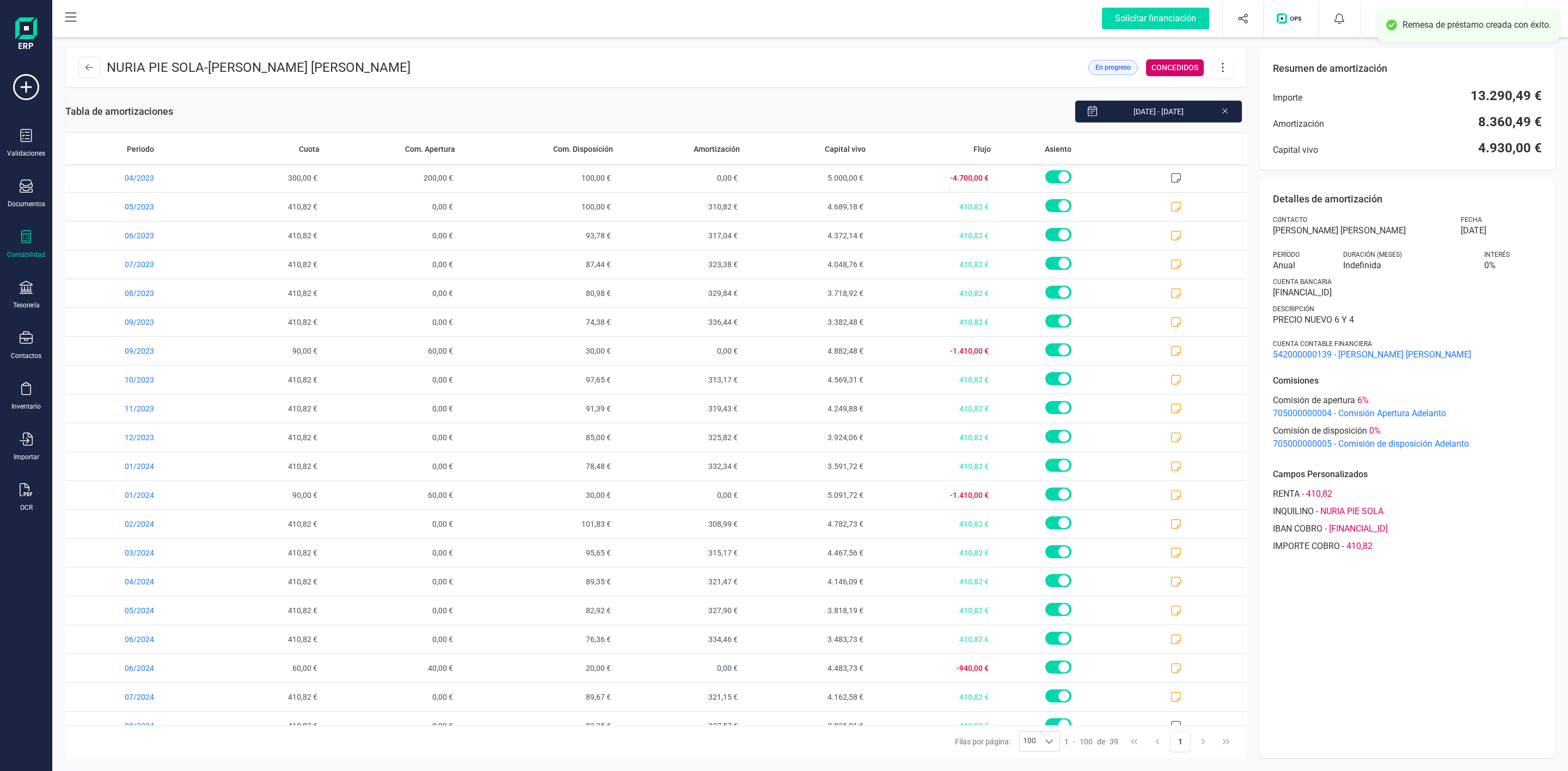
click at [1221, 70] on icon at bounding box center [1223, 67] width 21 height 12
drag, startPoint x: 1233, startPoint y: 101, endPoint x: 1227, endPoint y: 116, distance: 16.2
click at [1234, 101] on span "Editar préstamo" at bounding box center [1284, 100] width 100 height 9
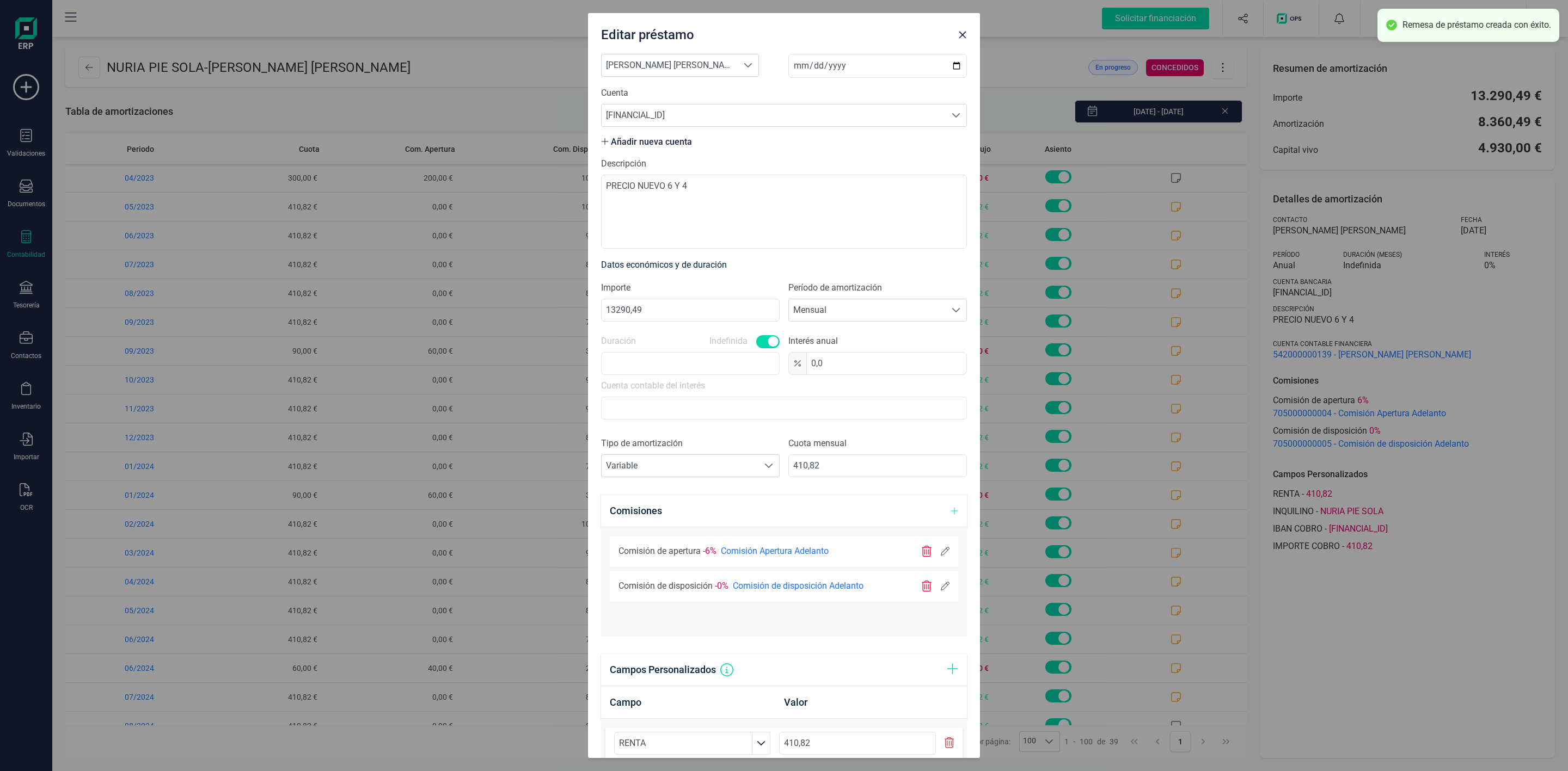
scroll to position [163, 0]
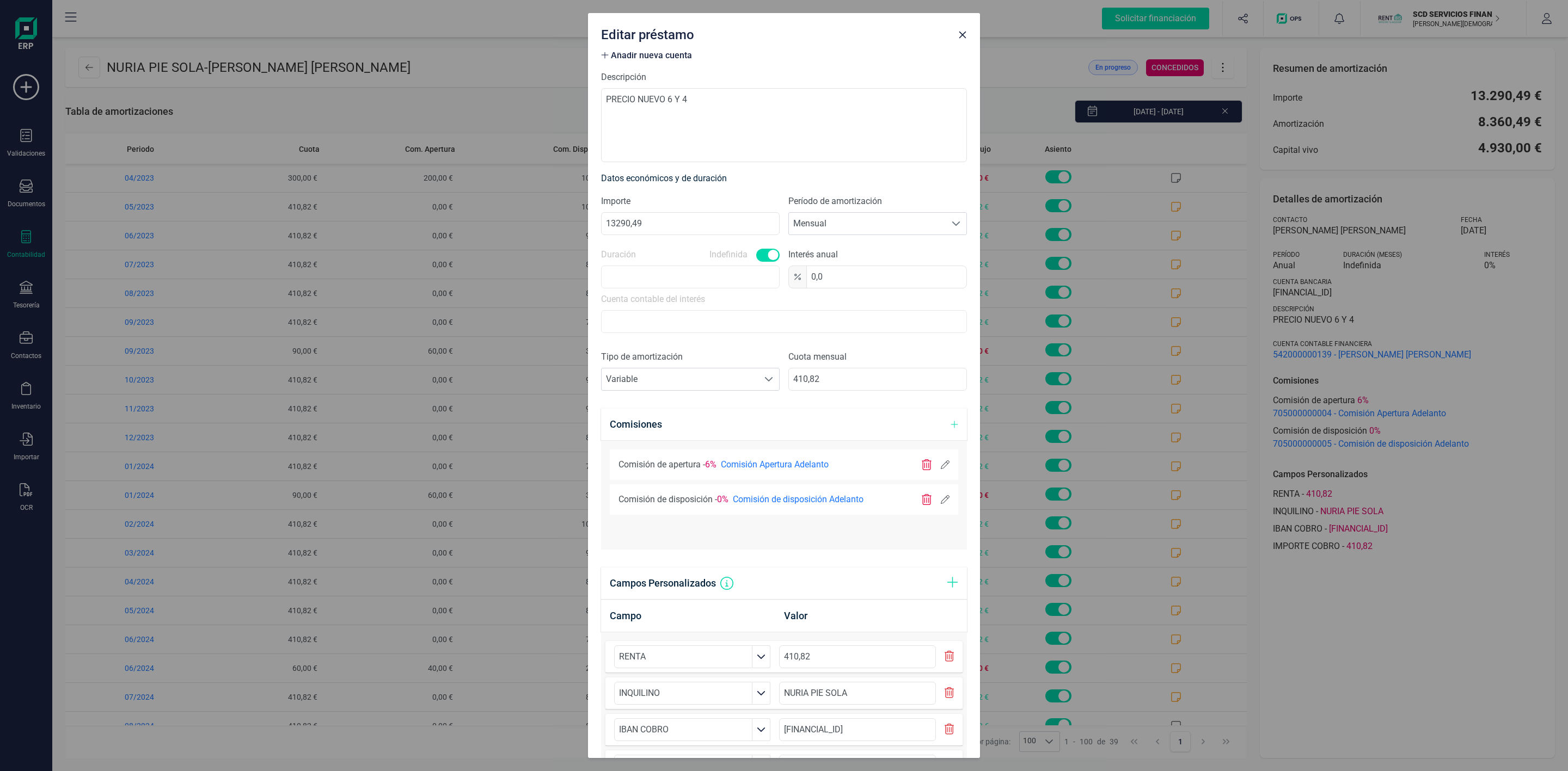
click at [941, 502] on icon at bounding box center [945, 500] width 9 height 9
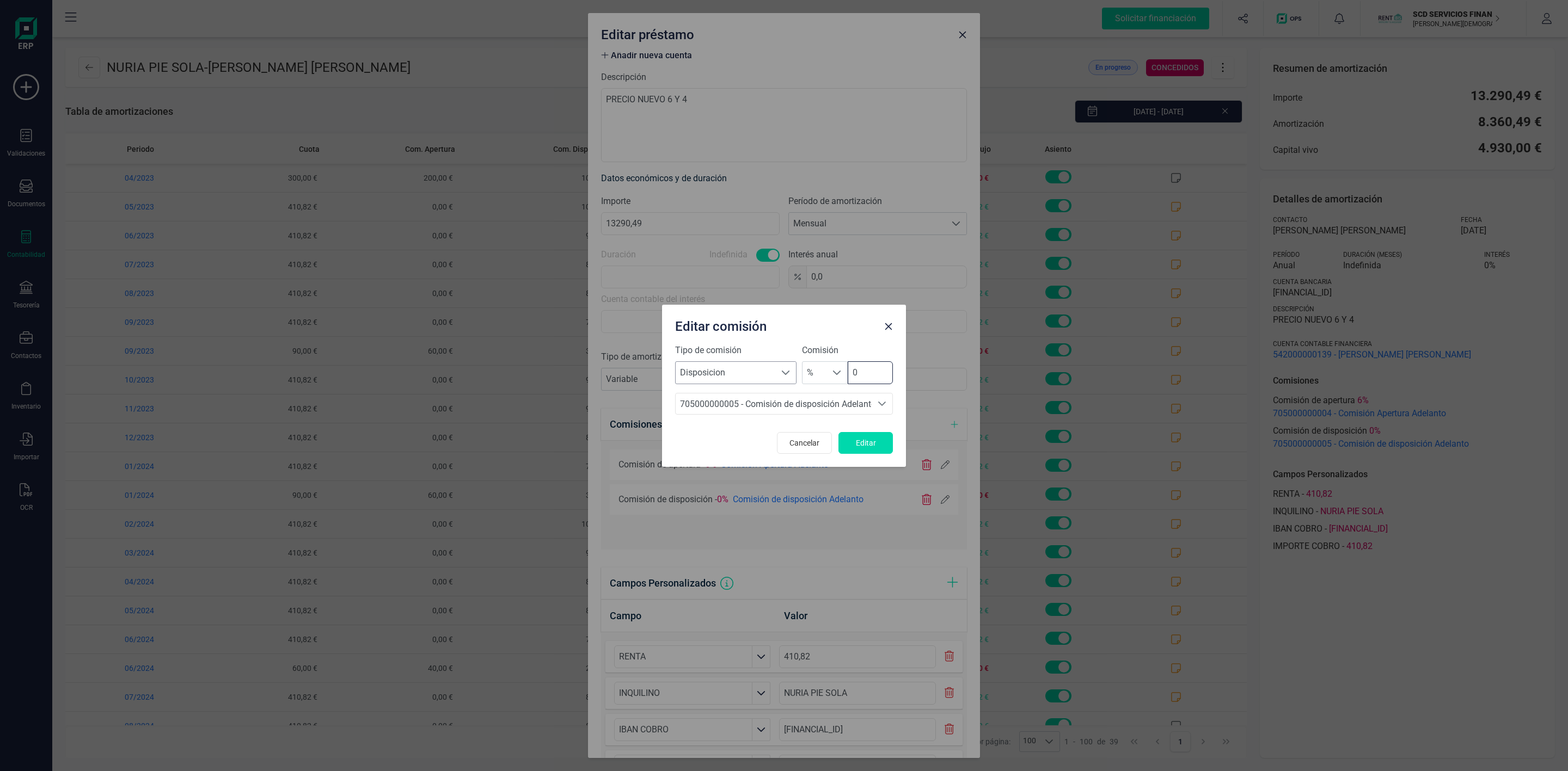
drag, startPoint x: 830, startPoint y: 378, endPoint x: 795, endPoint y: 378, distance: 35.0
click at [815, 378] on div "% % 0" at bounding box center [847, 373] width 91 height 23
type input "4"
click at [868, 443] on span "Editar" at bounding box center [866, 443] width 30 height 11
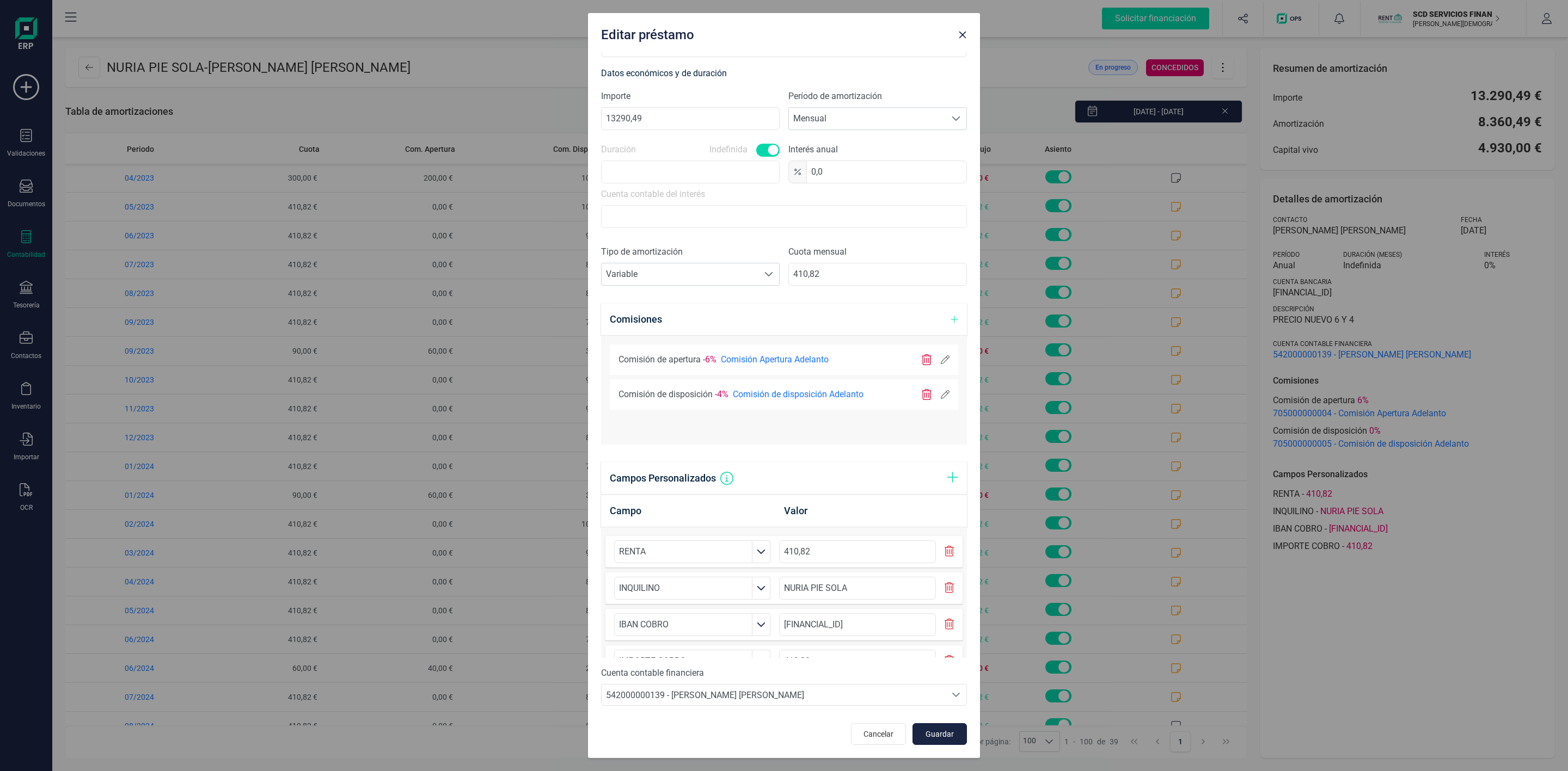
scroll to position [271, 0]
click at [913, 741] on button "Guardar" at bounding box center [939, 734] width 54 height 22
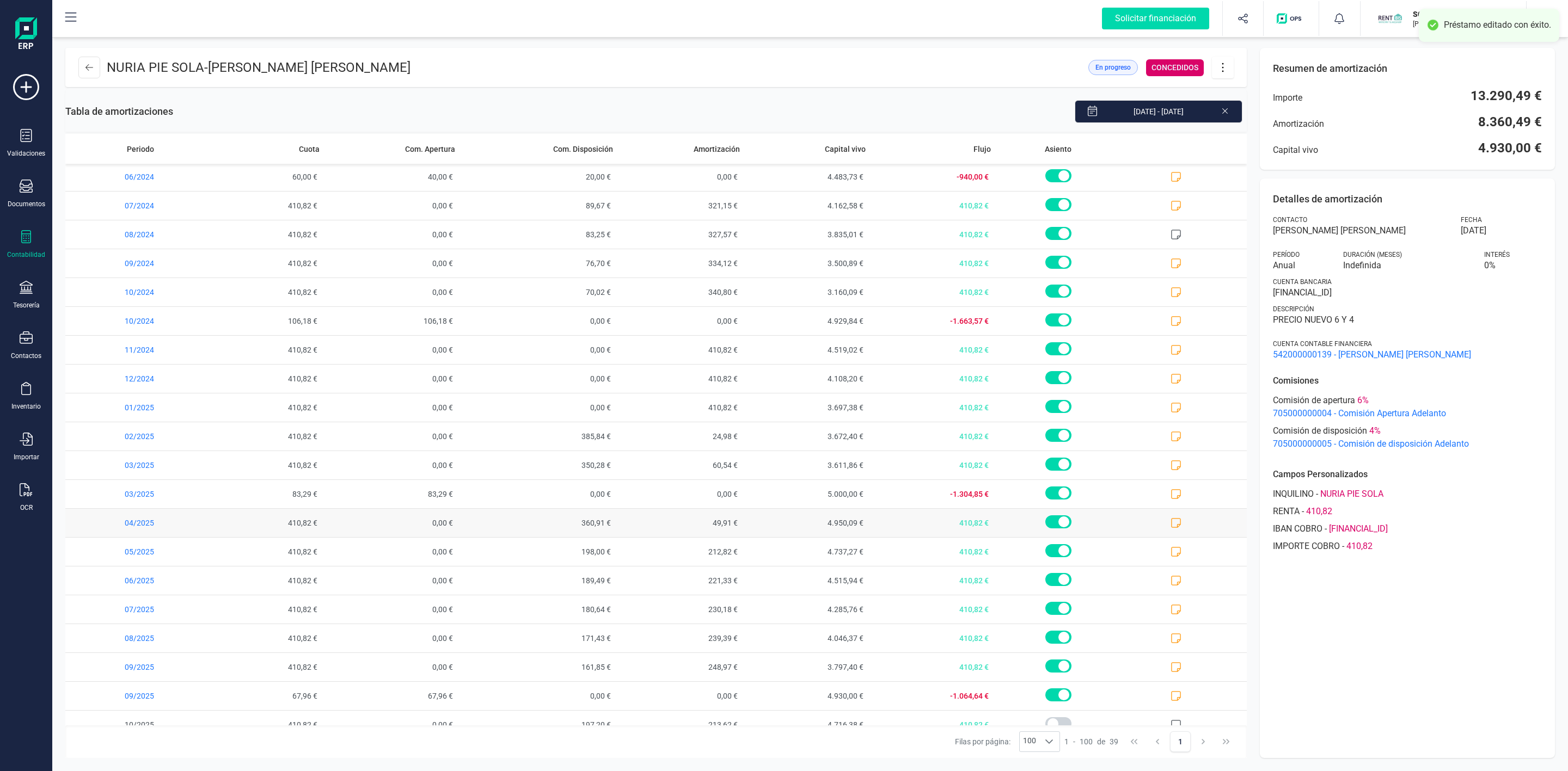
scroll to position [573, 0]
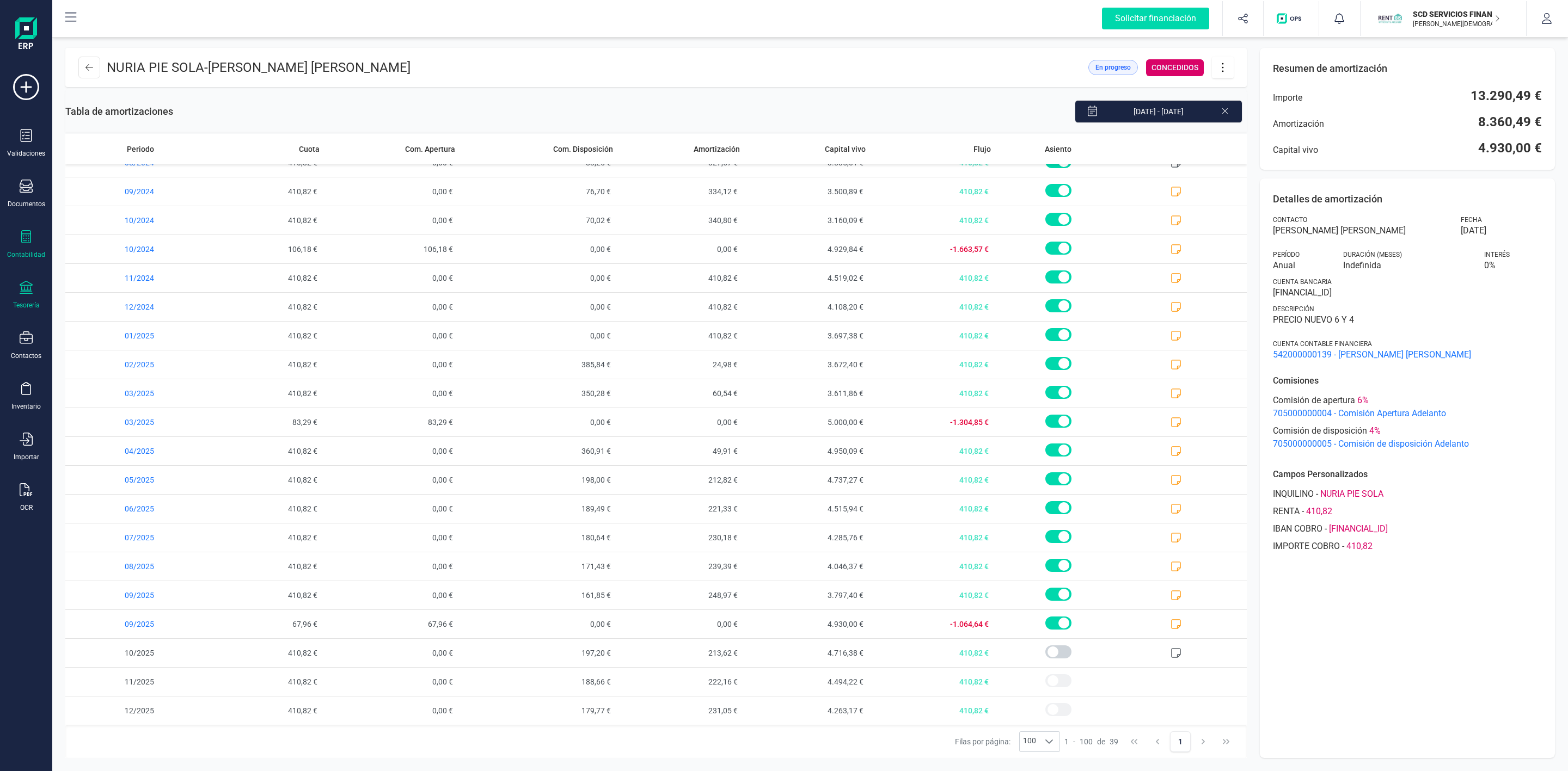
click at [31, 291] on icon at bounding box center [26, 288] width 13 height 13
click at [117, 255] on span "Remesas" at bounding box center [115, 257] width 59 height 13
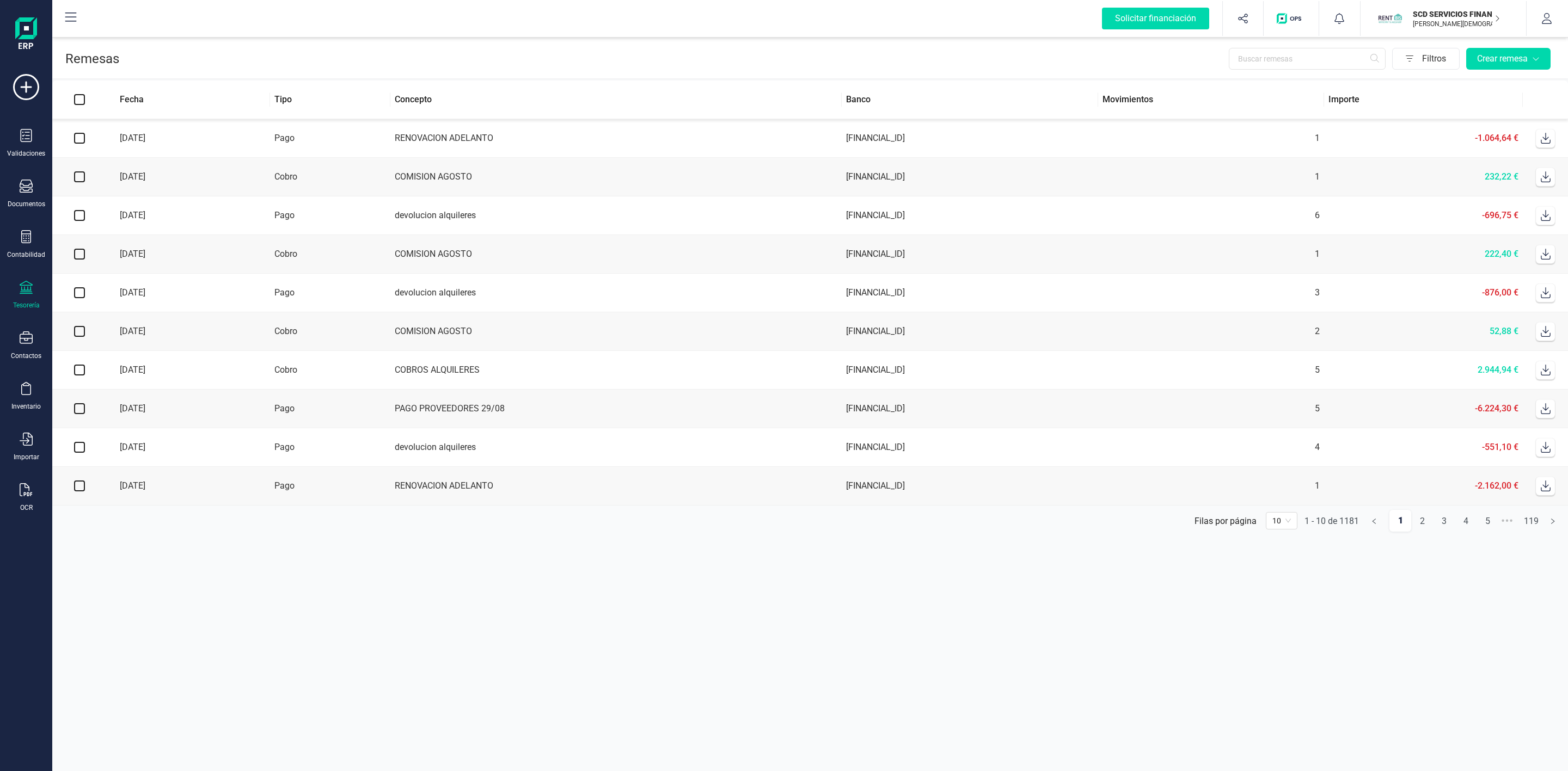
click at [1258, 139] on icon at bounding box center [1546, 138] width 10 height 11
click at [1258, 638] on section "Remesas Filtros Crear remesa Fecha Tipo Concepto Banco Movimientos Importe [DAT…" at bounding box center [810, 403] width 1516 height 736
click at [25, 238] on icon at bounding box center [26, 237] width 13 height 13
click at [101, 276] on span "Préstamos" at bounding box center [117, 279] width 65 height 13
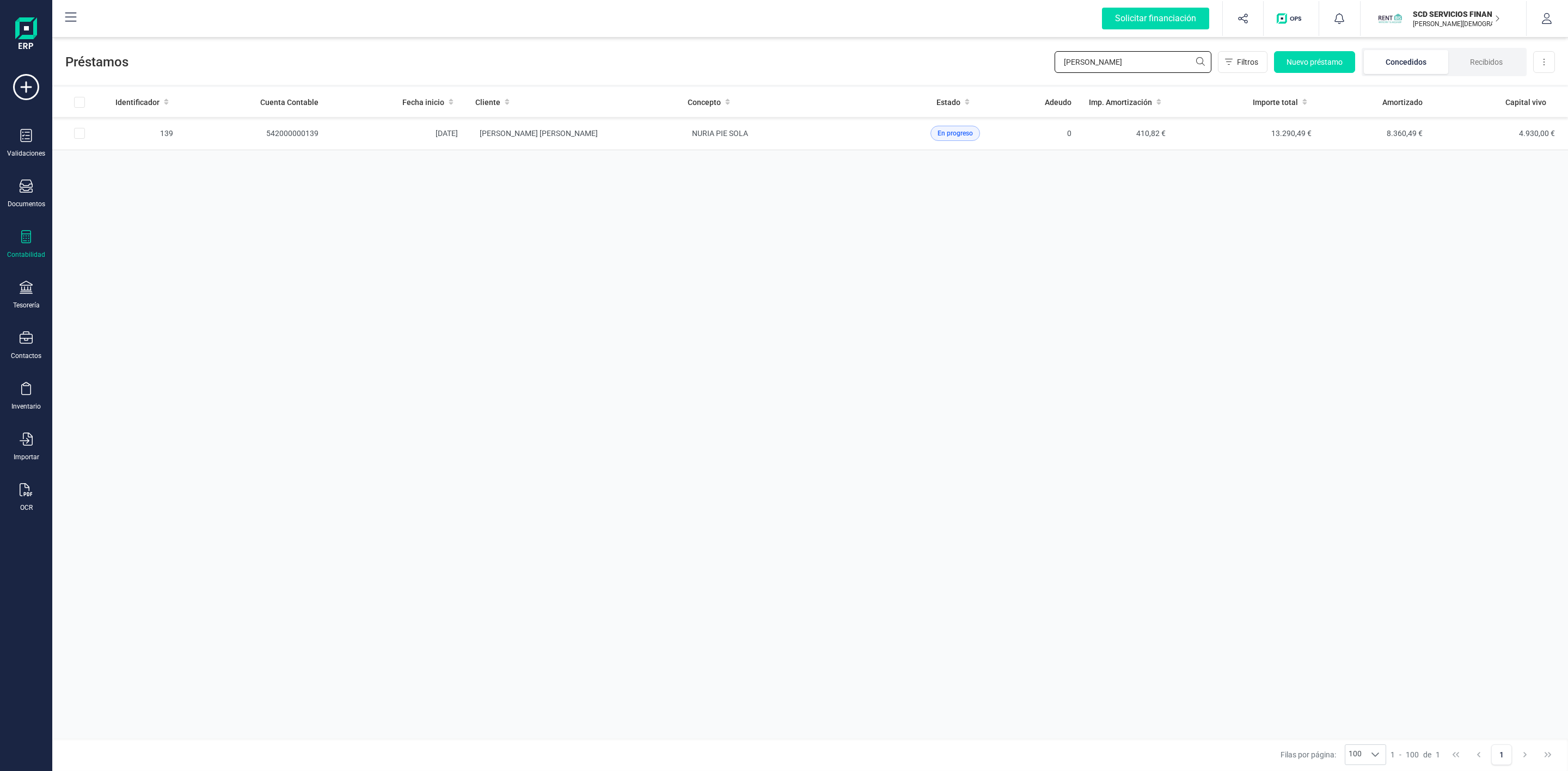
drag, startPoint x: 1171, startPoint y: 60, endPoint x: 1002, endPoint y: 80, distance: 170.2
click at [1010, 77] on div "Préstamos [PERSON_NAME] min Filtros Nuevo préstamo Concedidos Recibidos Descarg…" at bounding box center [810, 59] width 1516 height 50
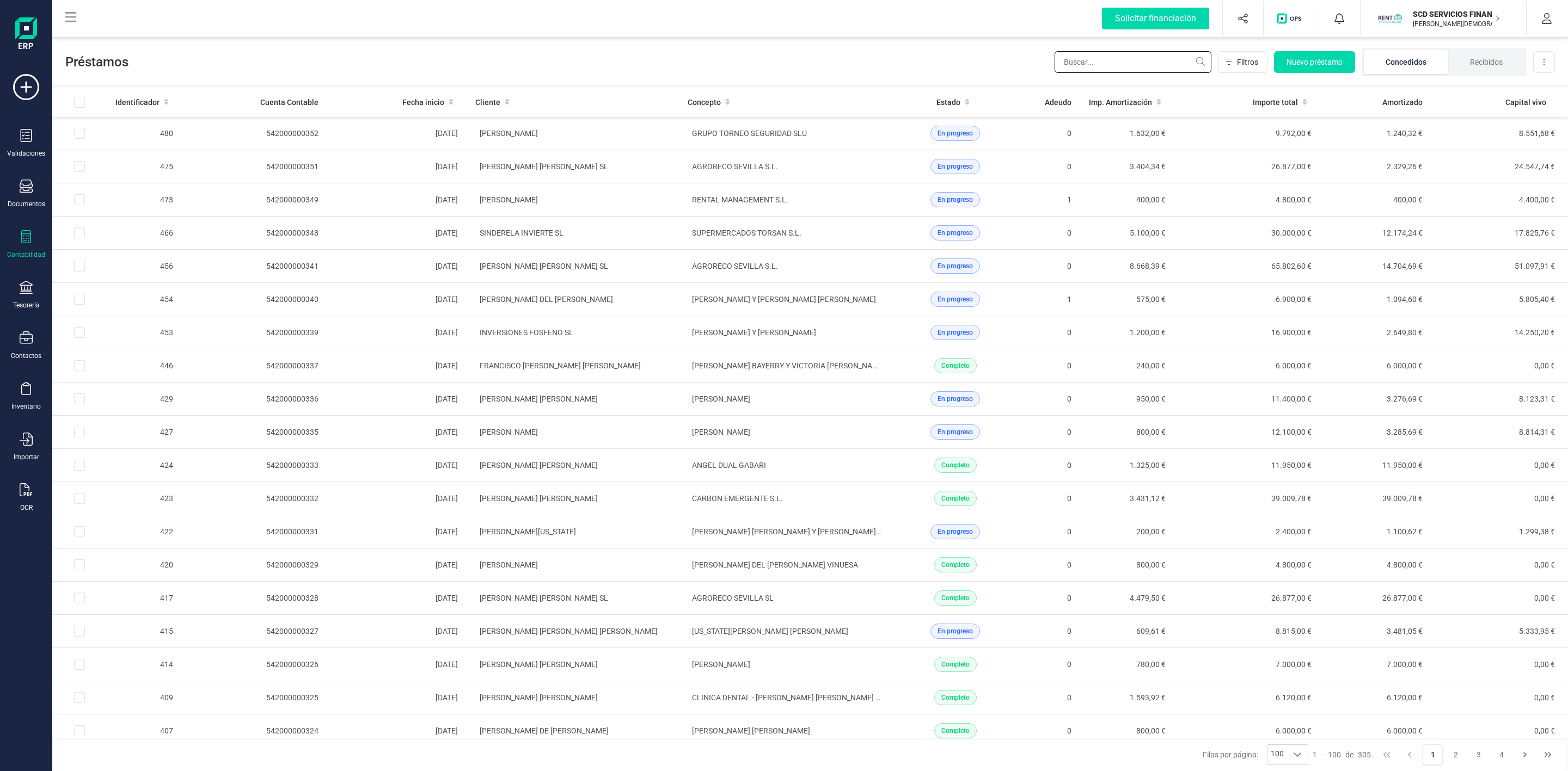
click at [1119, 59] on input "text" at bounding box center [1133, 62] width 157 height 22
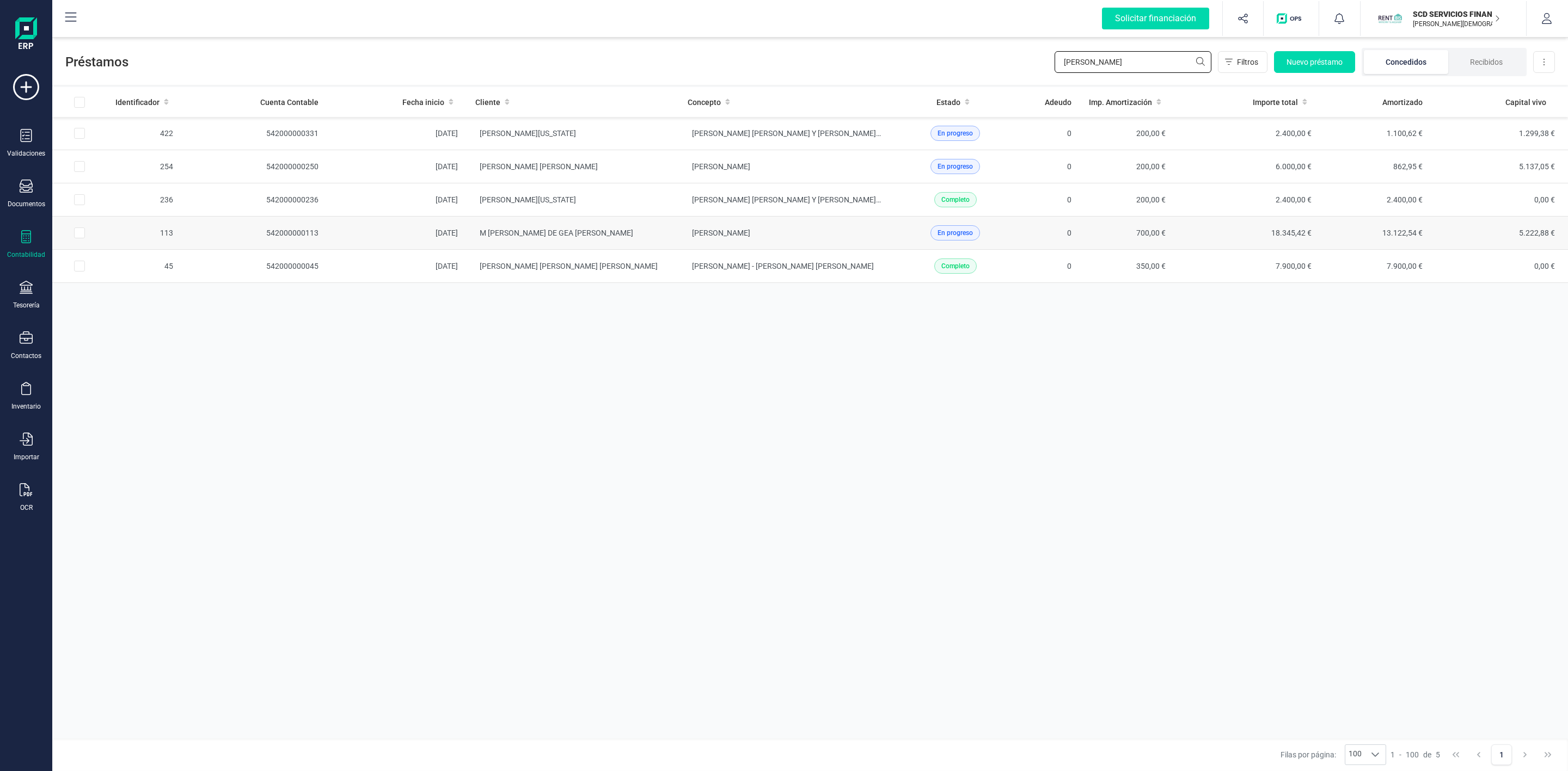
type input "[PERSON_NAME]"
click at [602, 233] on td "M [PERSON_NAME] DE GEA [PERSON_NAME]" at bounding box center [573, 233] width 212 height 33
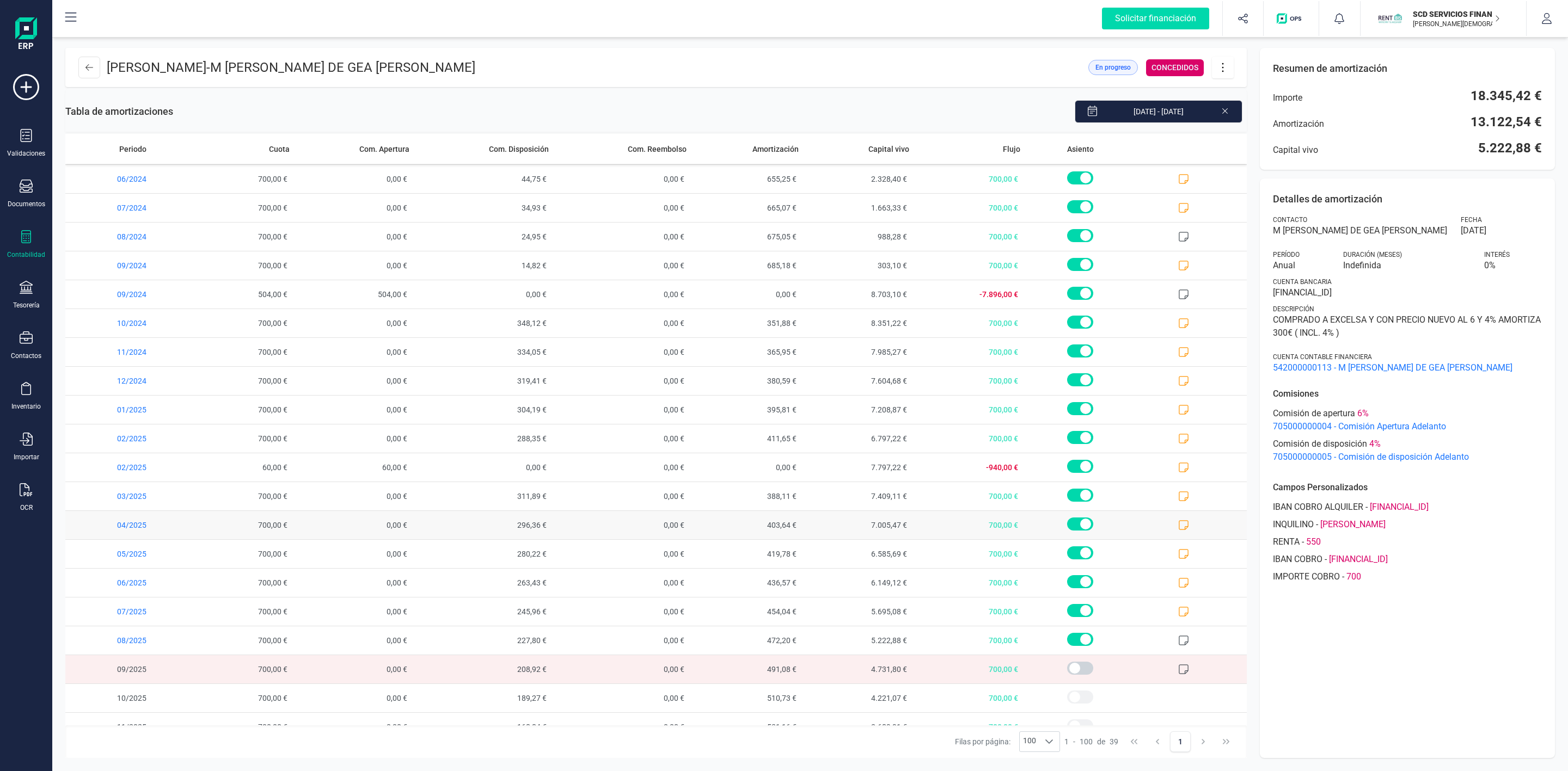
scroll to position [490, 0]
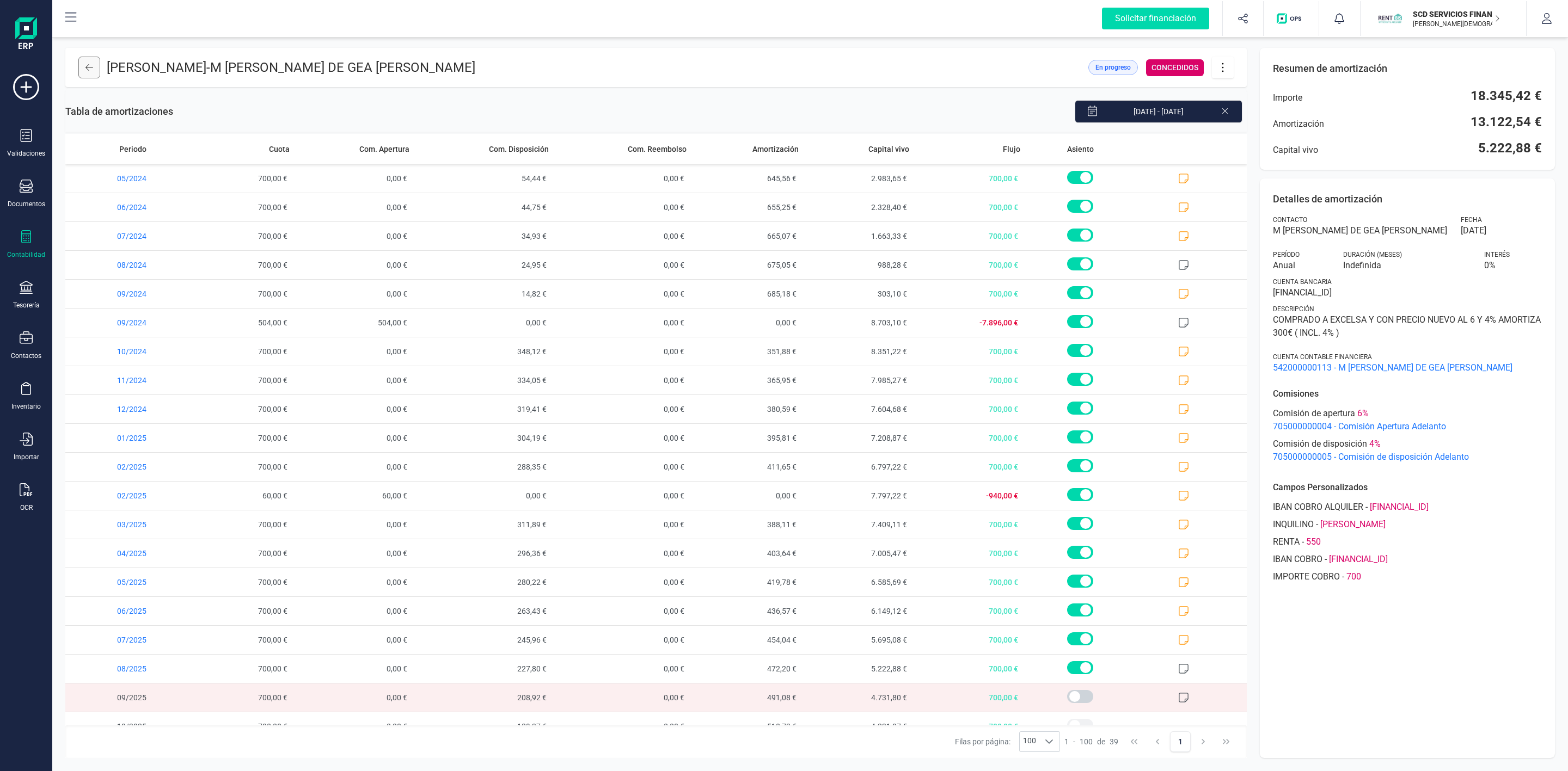
click at [93, 70] on button at bounding box center [89, 67] width 22 height 22
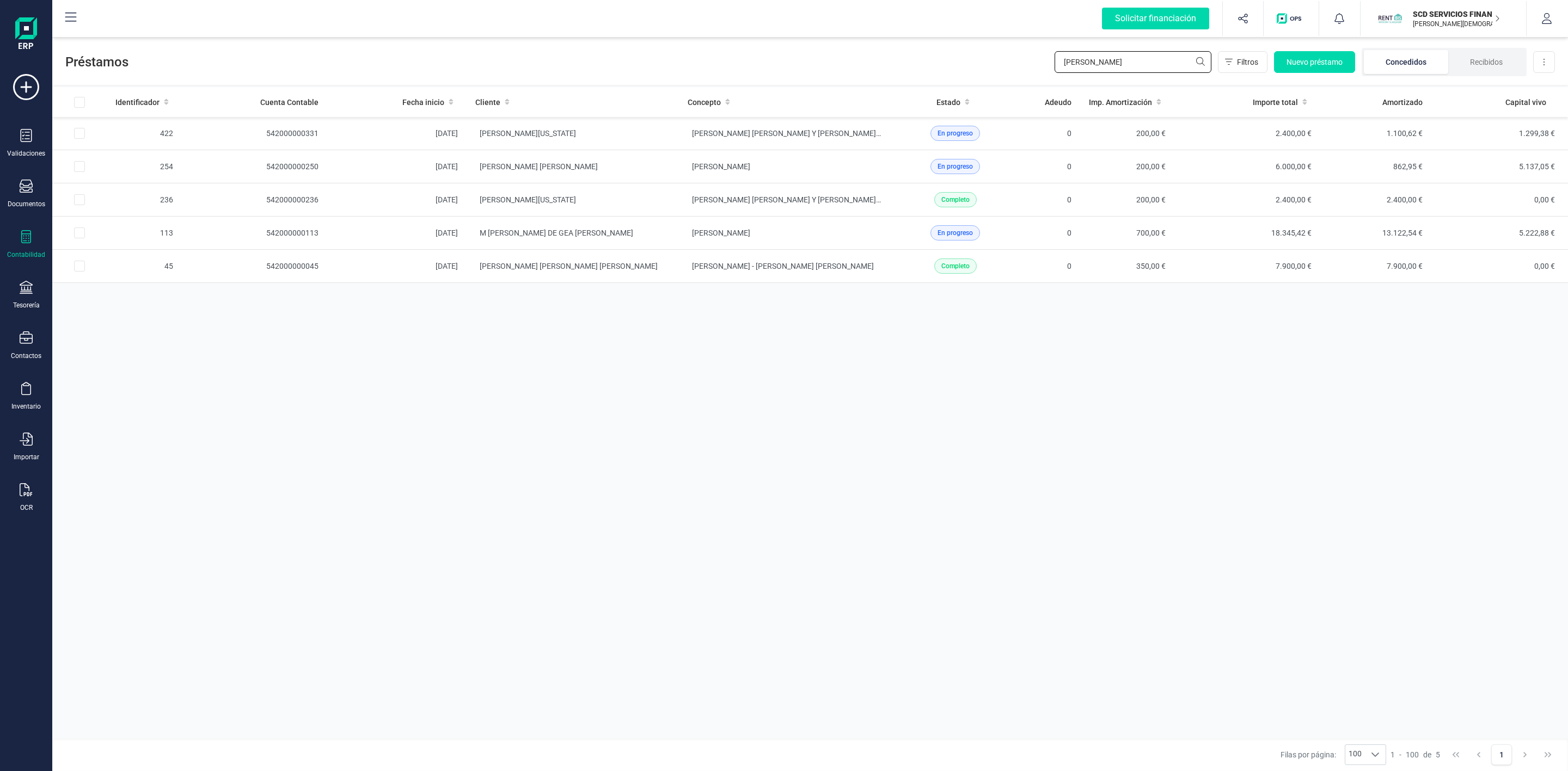
click at [1013, 58] on div "Préstamos [PERSON_NAME] Nuevo préstamo Concedidos Recibidos Descargar Excel" at bounding box center [810, 59] width 1516 height 50
